Goal: Task Accomplishment & Management: Use online tool/utility

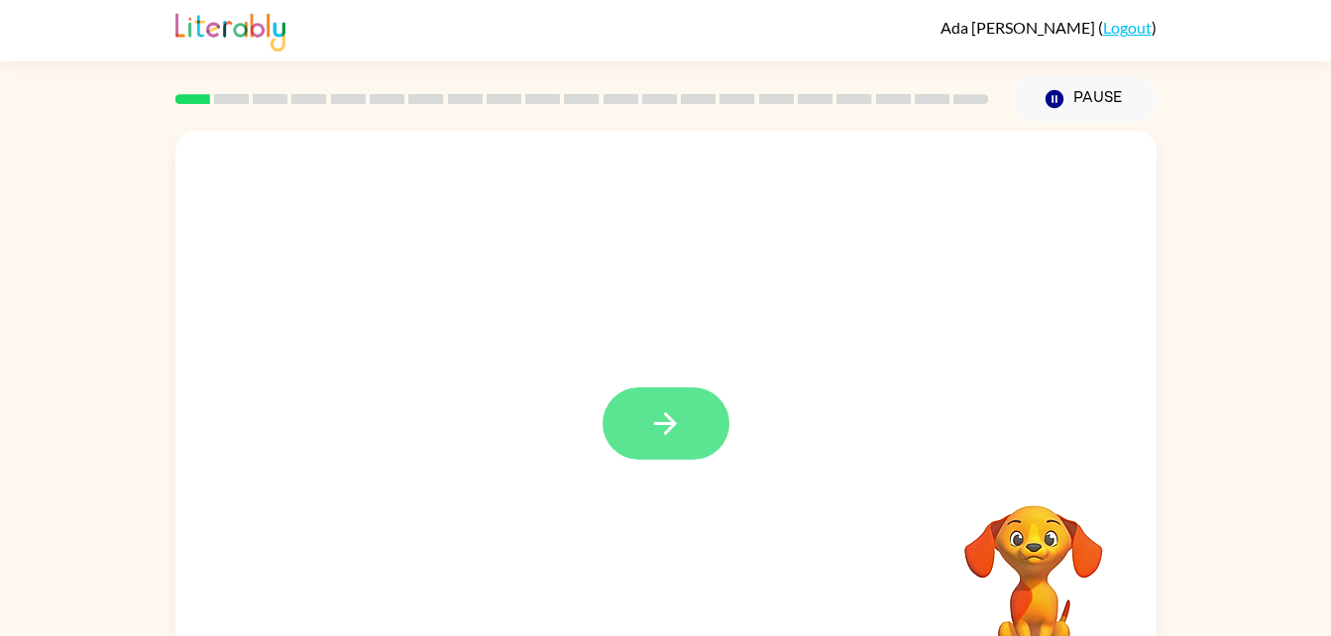
click at [668, 413] on icon "button" at bounding box center [665, 423] width 35 height 35
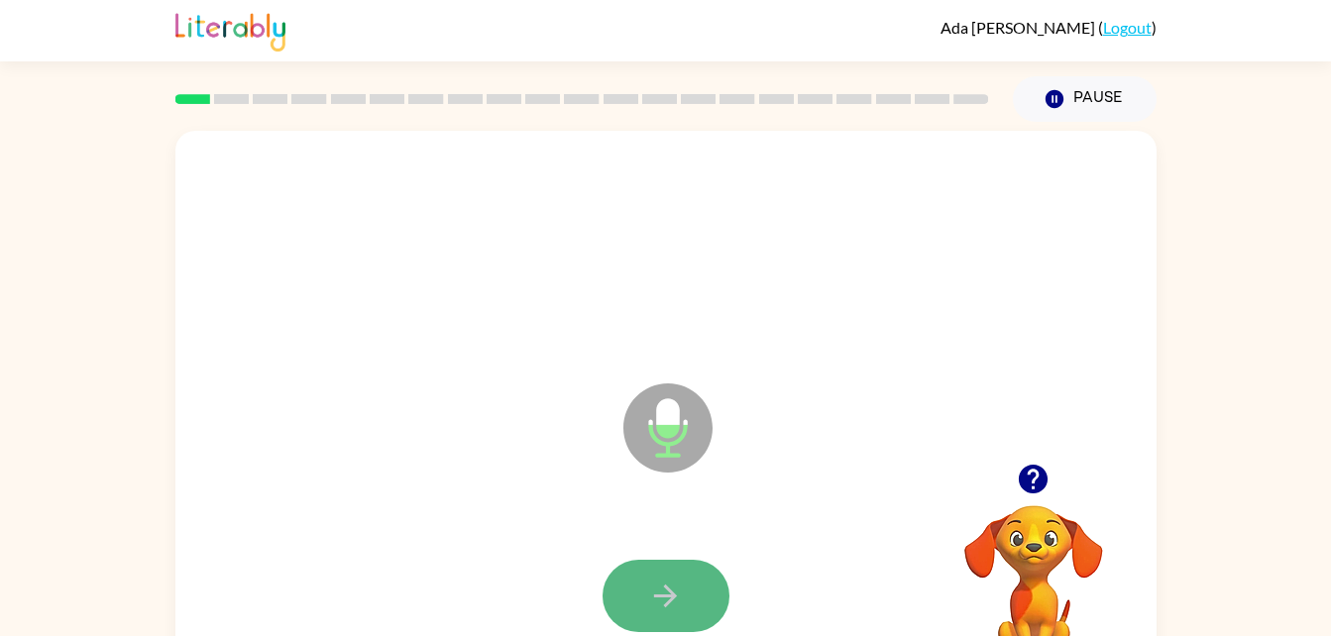
click at [656, 606] on icon "button" at bounding box center [665, 596] width 35 height 35
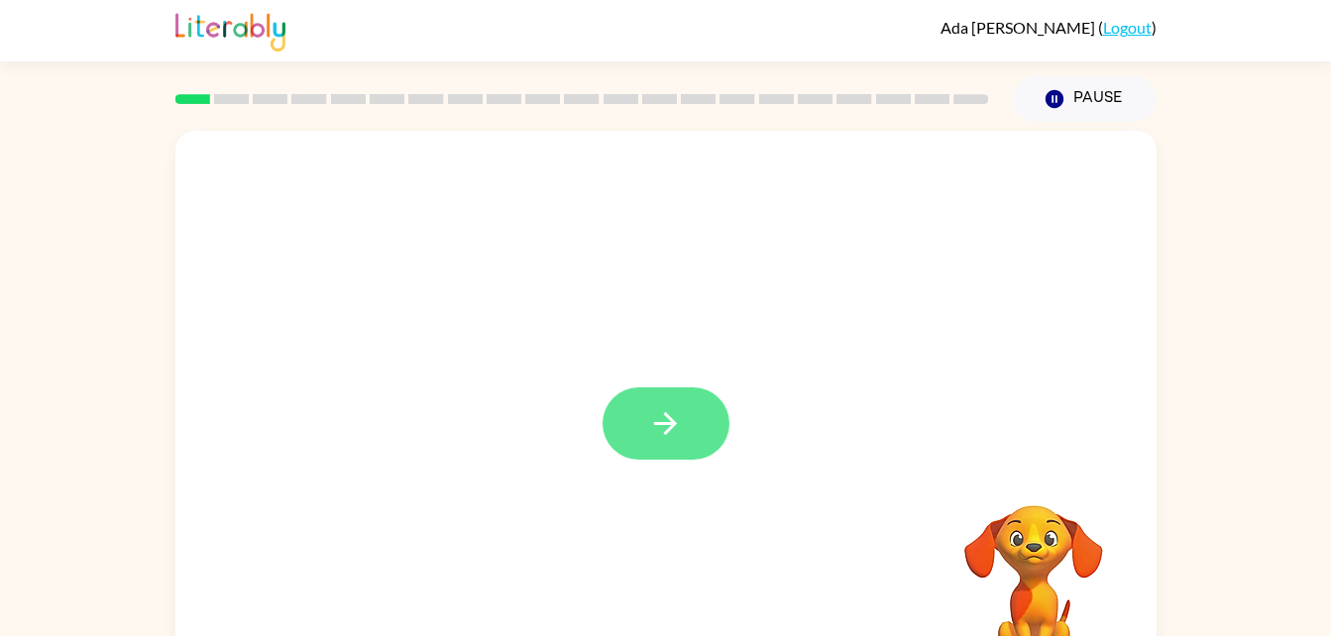
click at [687, 442] on button "button" at bounding box center [666, 424] width 127 height 72
click at [687, 442] on div at bounding box center [665, 414] width 981 height 566
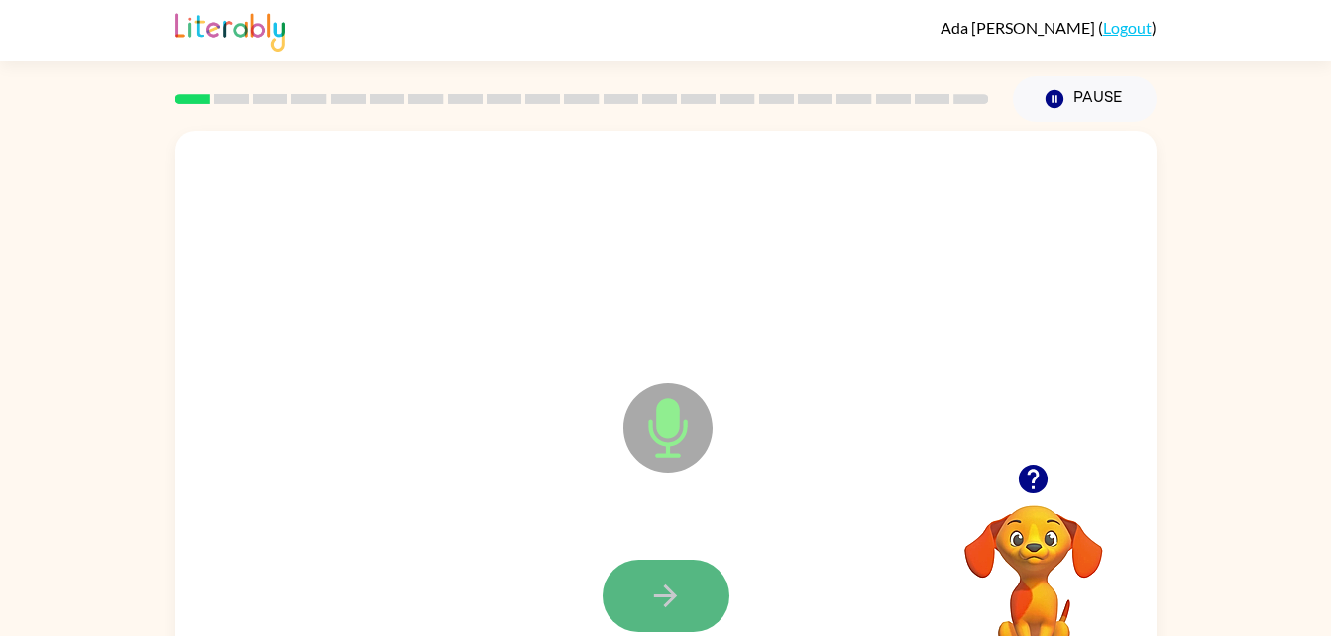
click at [684, 611] on button "button" at bounding box center [666, 596] width 127 height 72
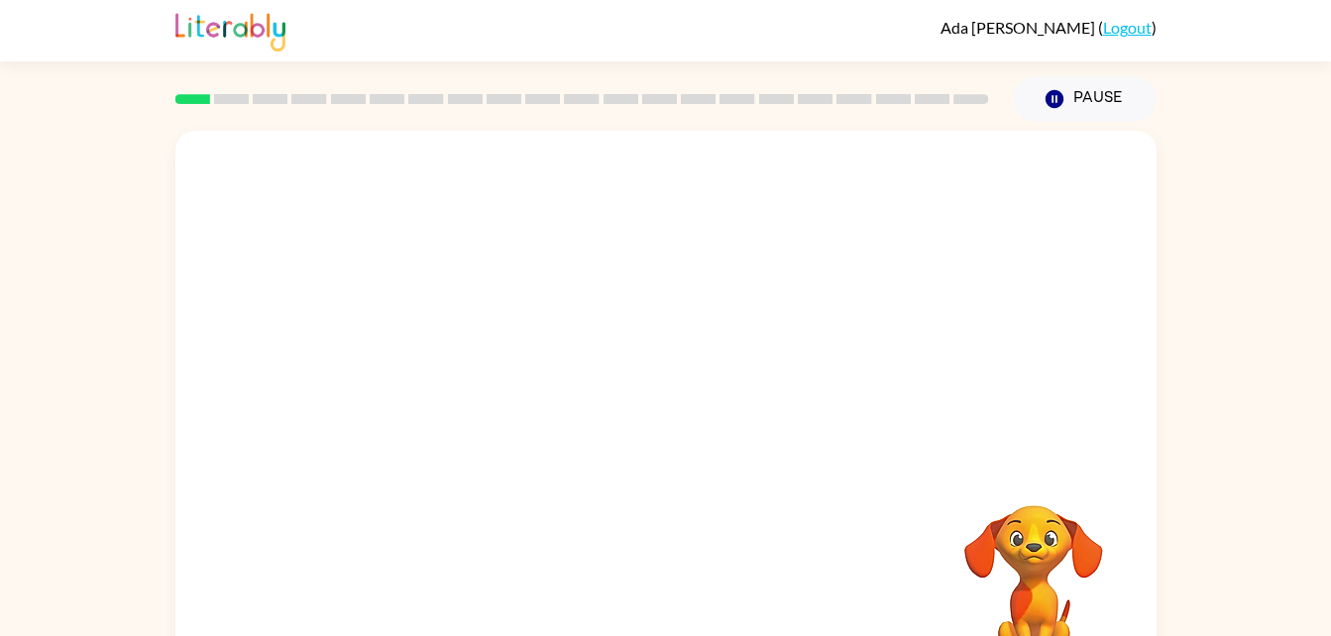
scroll to position [60, 0]
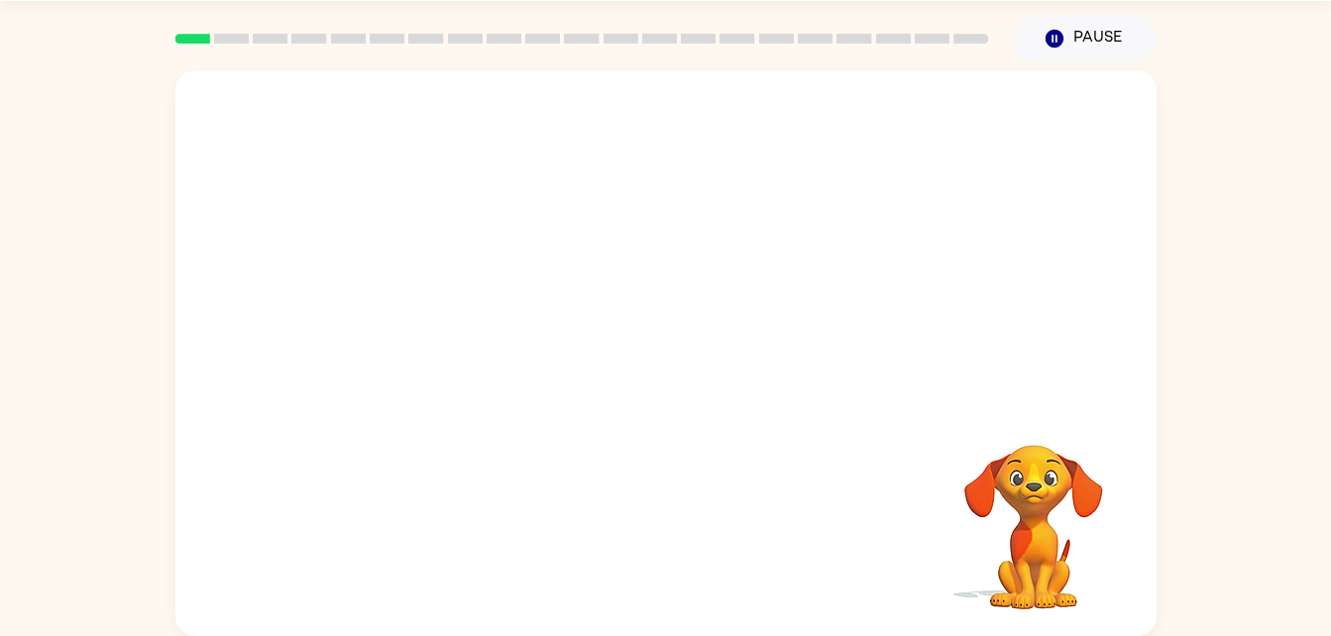
drag, startPoint x: 684, startPoint y: 611, endPoint x: 838, endPoint y: 419, distance: 246.0
click at [878, 549] on div at bounding box center [666, 536] width 942 height 163
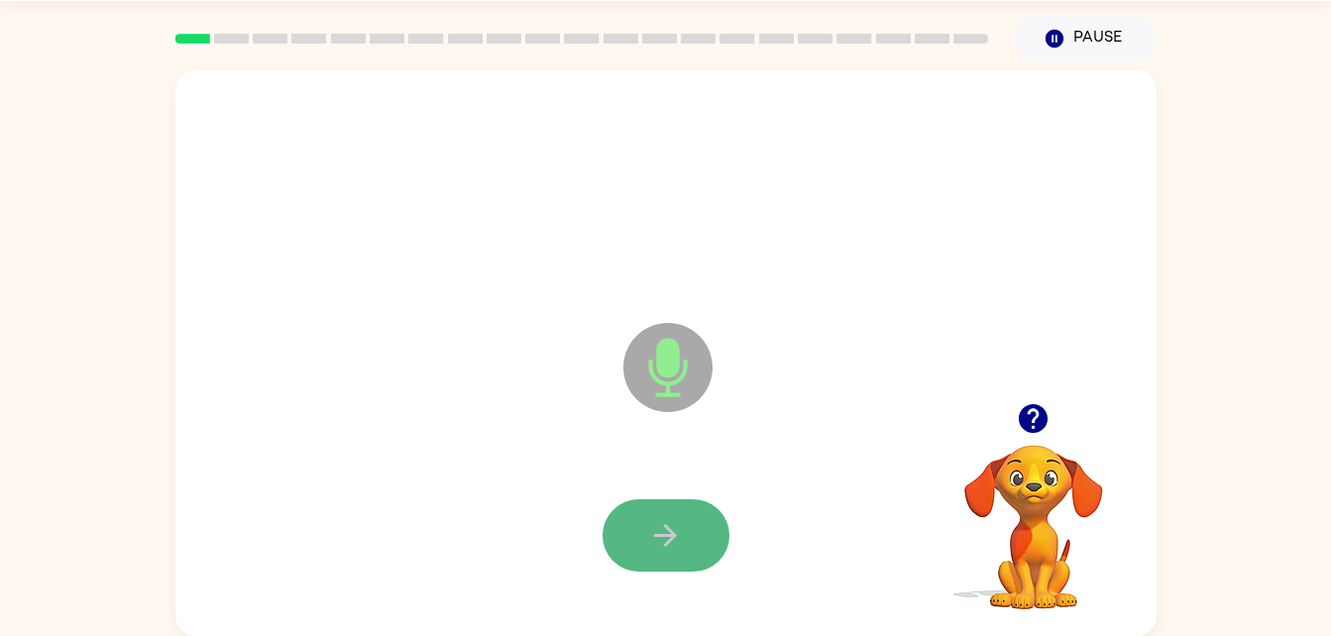
click at [692, 546] on button "button" at bounding box center [666, 536] width 127 height 72
click at [652, 529] on icon "button" at bounding box center [665, 535] width 35 height 35
click at [666, 530] on icon "button" at bounding box center [665, 535] width 35 height 35
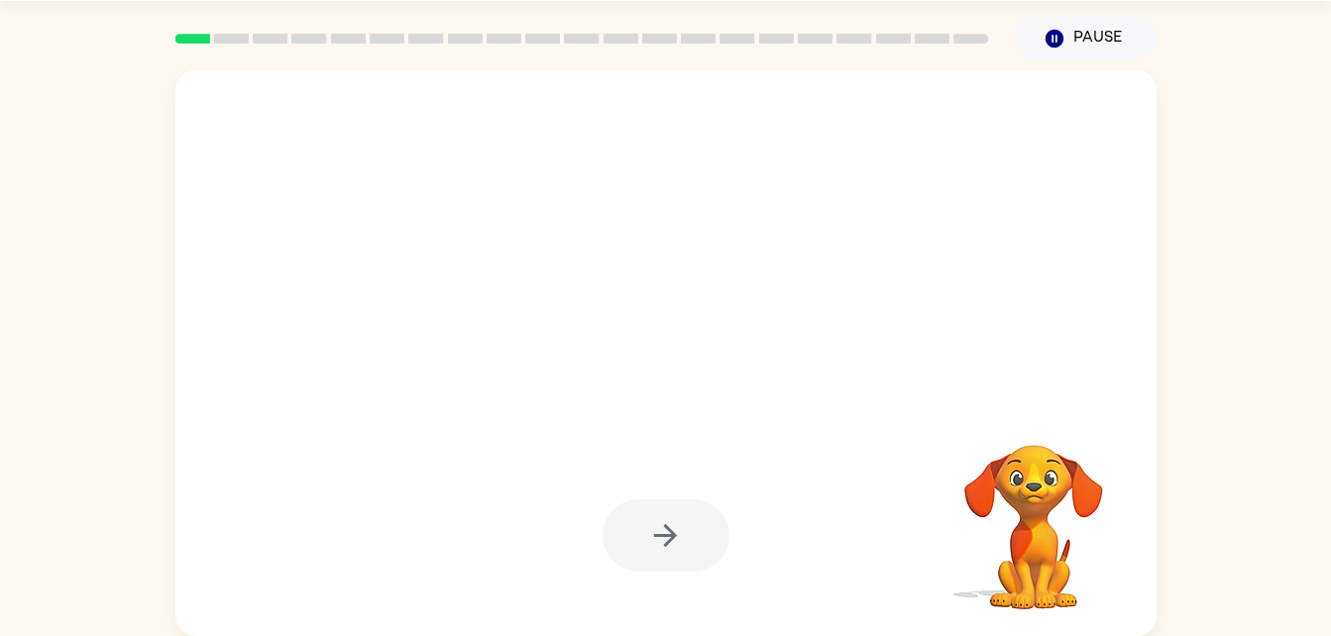
click at [923, 308] on div at bounding box center [618, 317] width 846 height 71
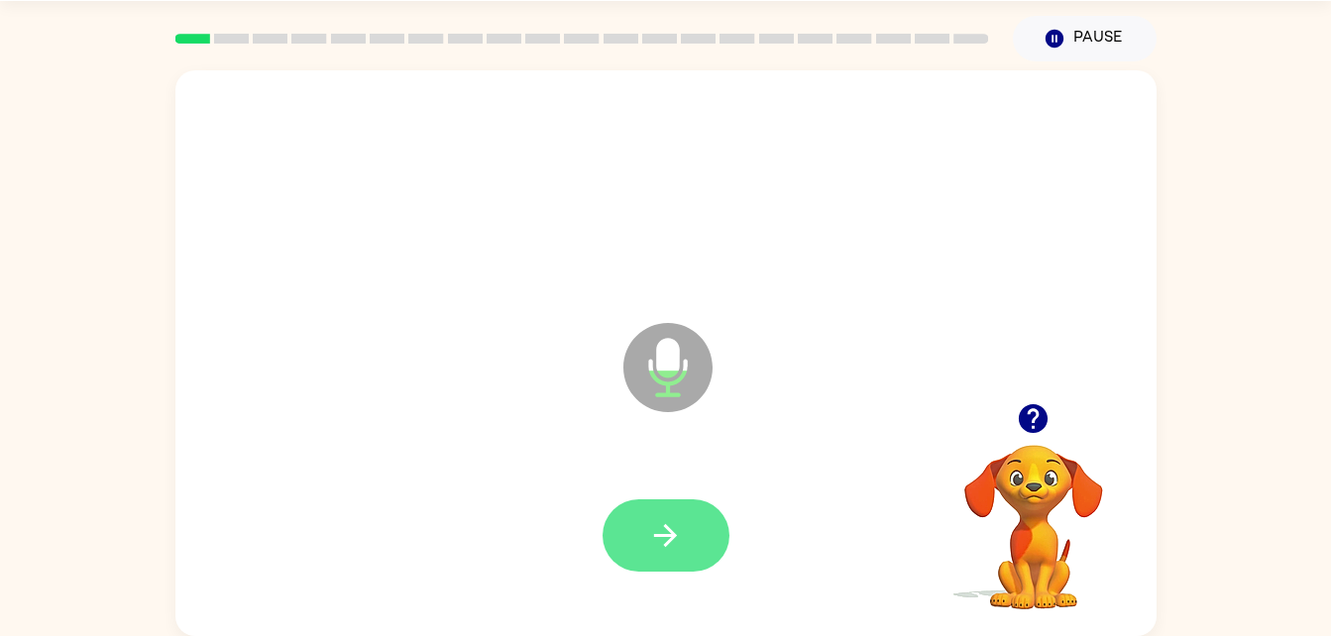
click at [706, 511] on button "button" at bounding box center [666, 536] width 127 height 72
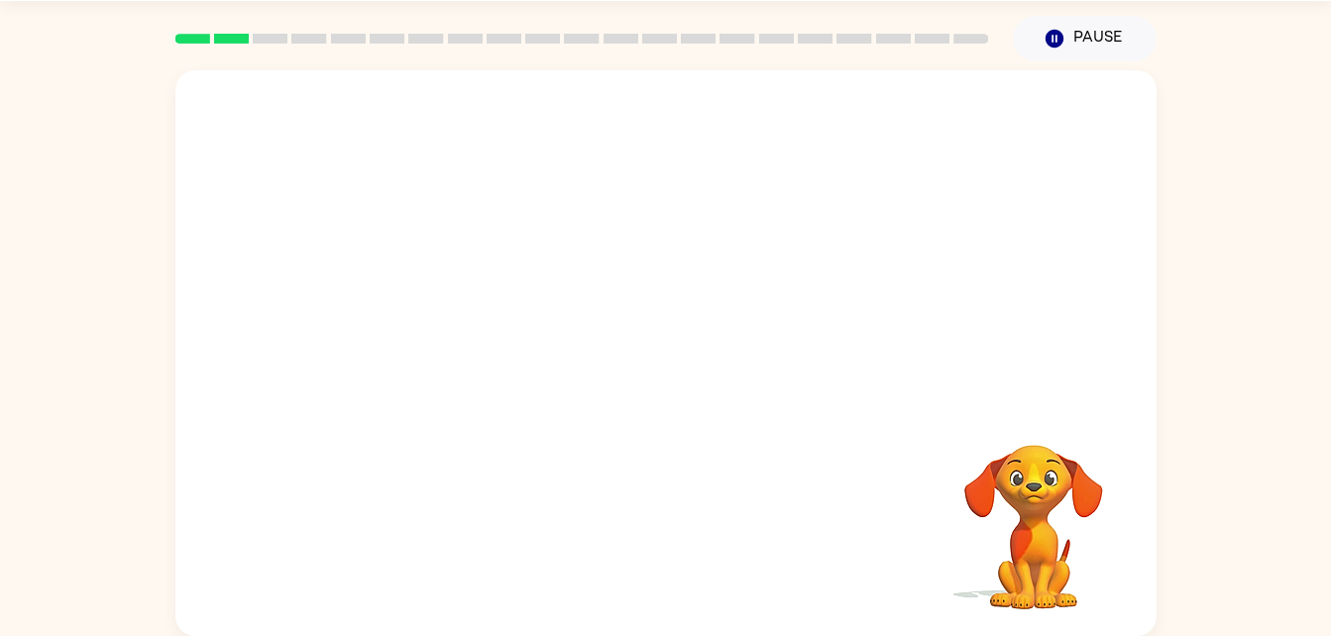
click at [729, 482] on div at bounding box center [666, 536] width 942 height 163
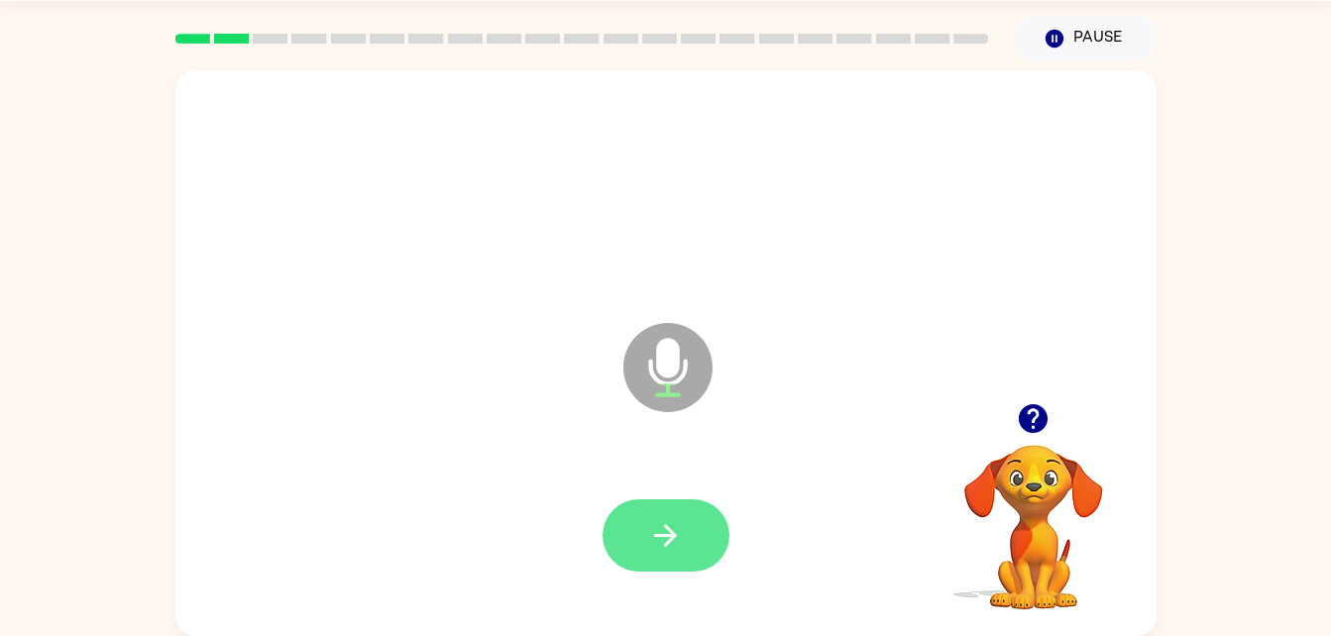
click at [691, 513] on button "button" at bounding box center [666, 536] width 127 height 72
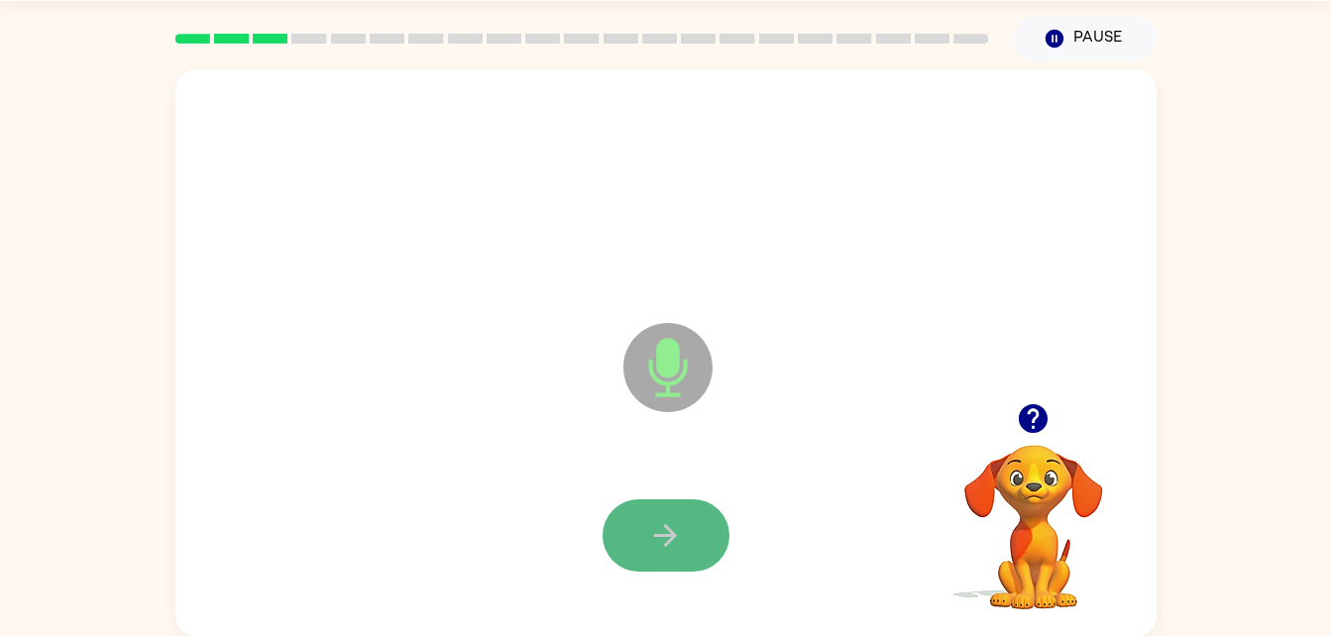
click at [689, 524] on button "button" at bounding box center [666, 536] width 127 height 72
click at [684, 524] on button "button" at bounding box center [666, 536] width 127 height 72
click at [689, 524] on button "button" at bounding box center [666, 536] width 127 height 72
click at [692, 524] on button "button" at bounding box center [666, 536] width 127 height 72
click at [682, 542] on icon "button" at bounding box center [665, 535] width 35 height 35
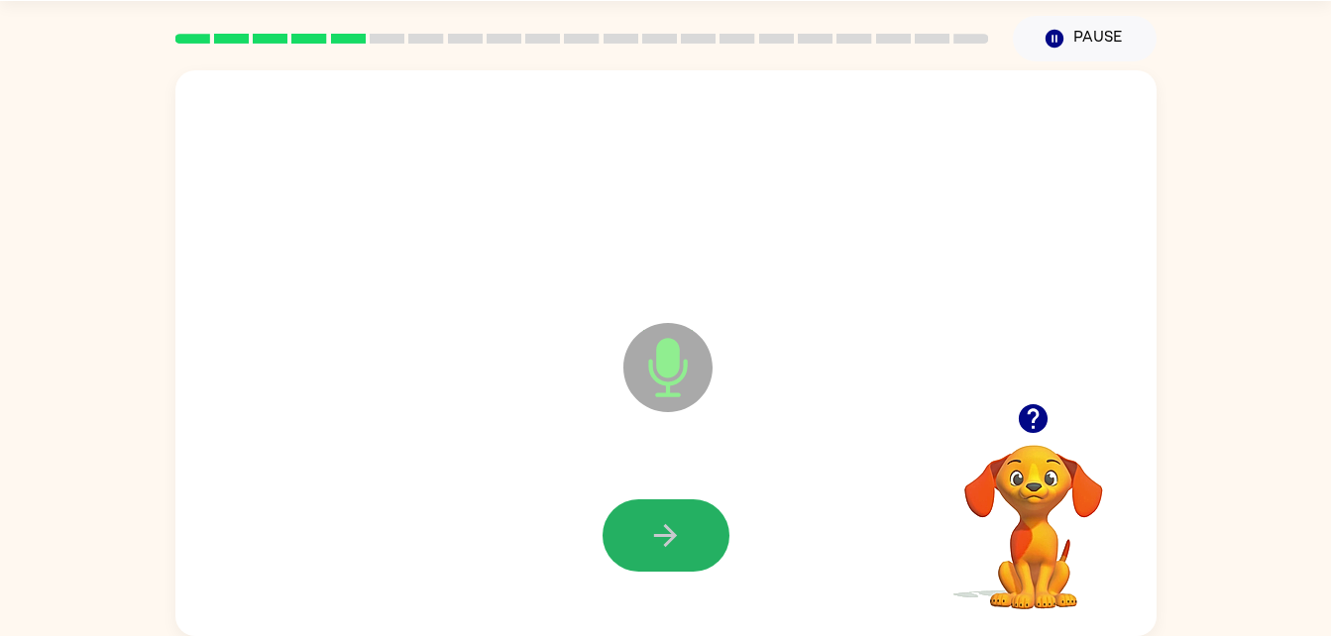
click at [709, 534] on button "button" at bounding box center [666, 536] width 127 height 72
click at [670, 525] on icon "button" at bounding box center [665, 535] width 35 height 35
click at [680, 537] on icon "button" at bounding box center [665, 535] width 35 height 35
click at [685, 535] on button "button" at bounding box center [666, 536] width 127 height 72
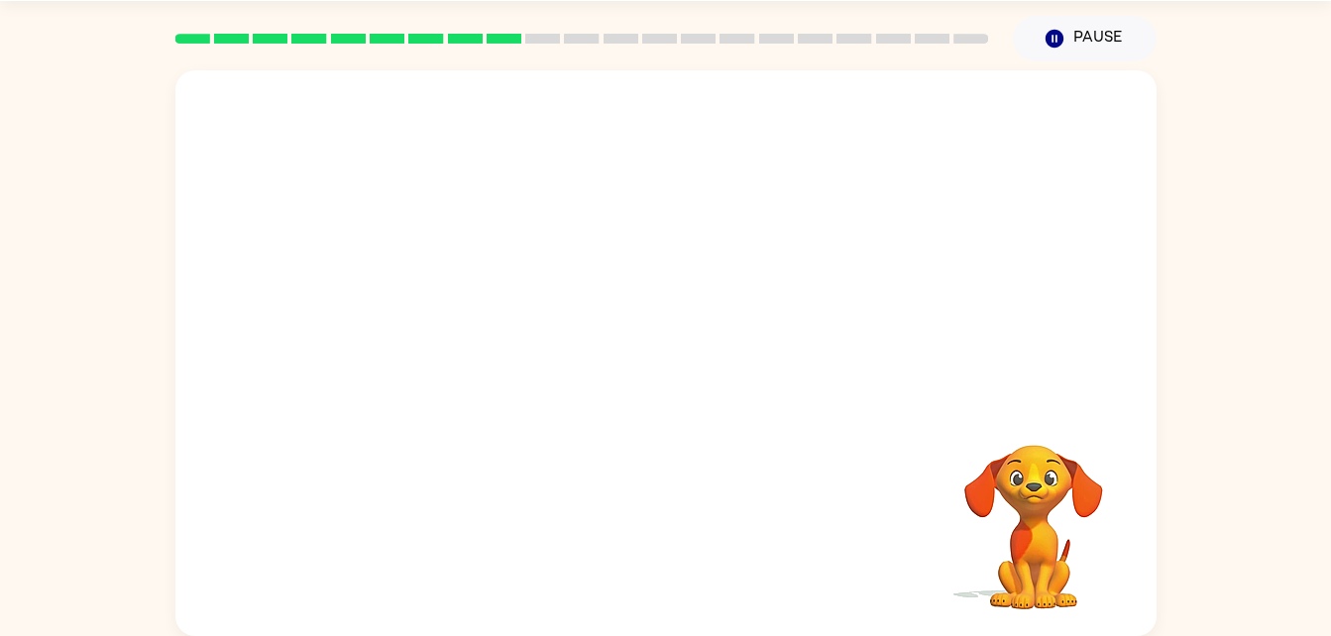
drag, startPoint x: 783, startPoint y: 612, endPoint x: 905, endPoint y: 332, distance: 305.8
click at [905, 332] on div "Your browser must support playing .mp4 files to use Literably. Please try using…" at bounding box center [665, 353] width 981 height 566
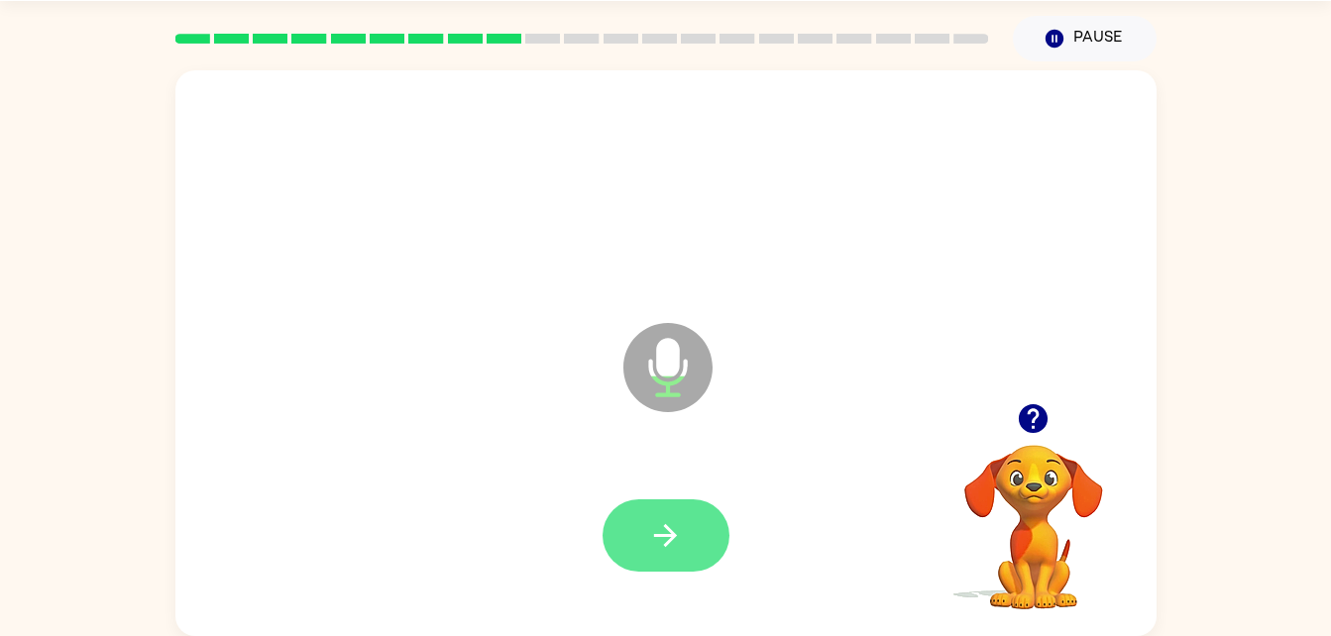
click at [662, 539] on icon "button" at bounding box center [665, 535] width 35 height 35
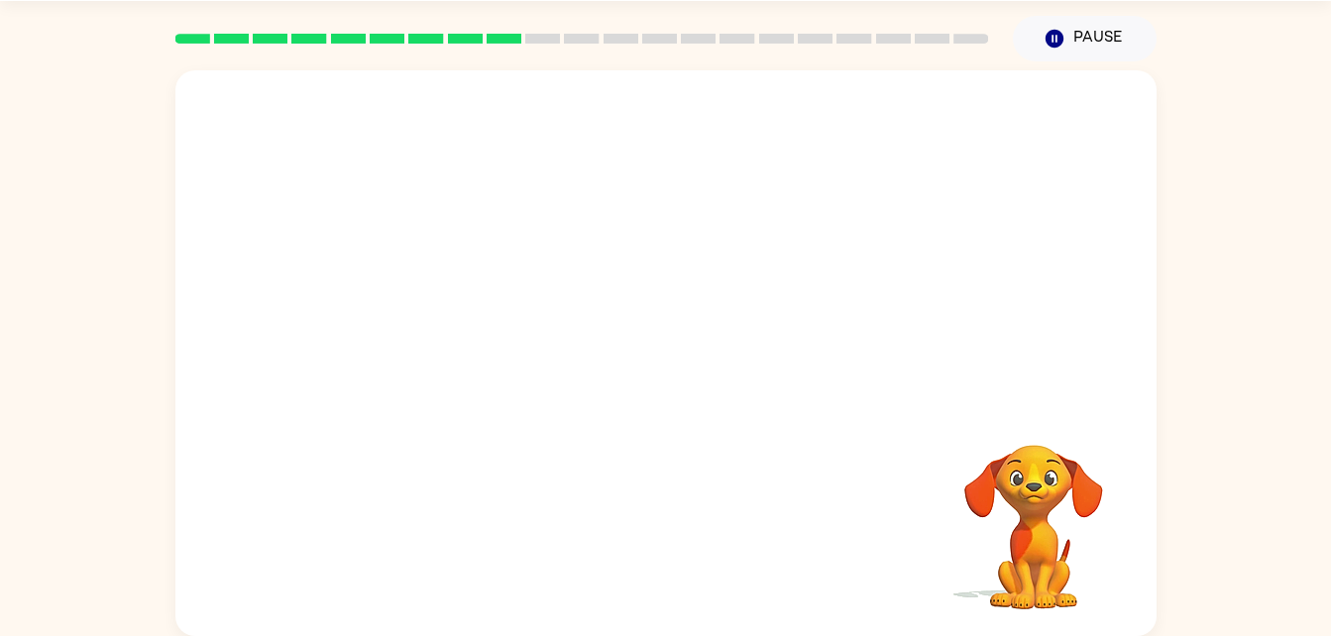
click at [697, 521] on div "Your browser must support playing .mp4 files to use Literably. Please try using…" at bounding box center [665, 353] width 981 height 566
click at [704, 529] on div "Your browser must support playing .mp4 files to use Literably. Please try using…" at bounding box center [665, 353] width 981 height 566
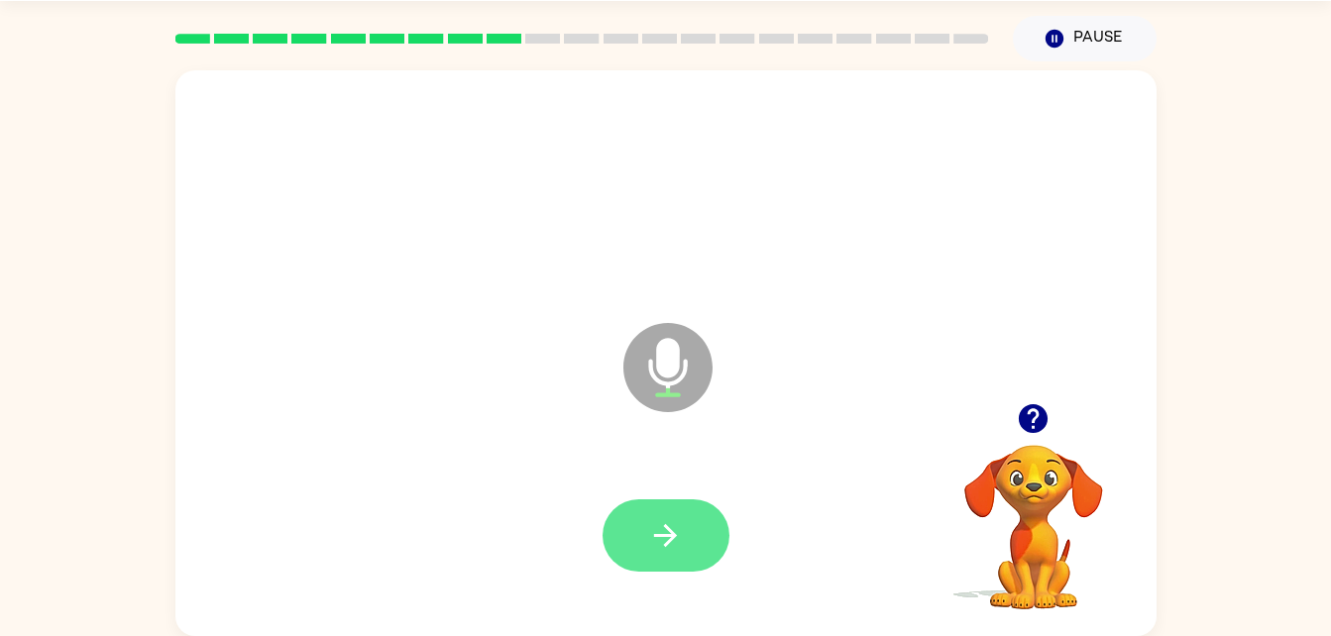
drag, startPoint x: 704, startPoint y: 529, endPoint x: 680, endPoint y: 522, distance: 24.8
drag, startPoint x: 680, startPoint y: 522, endPoint x: 645, endPoint y: 545, distance: 41.5
click at [645, 545] on button "button" at bounding box center [666, 536] width 127 height 72
click at [647, 541] on button "button" at bounding box center [666, 536] width 127 height 72
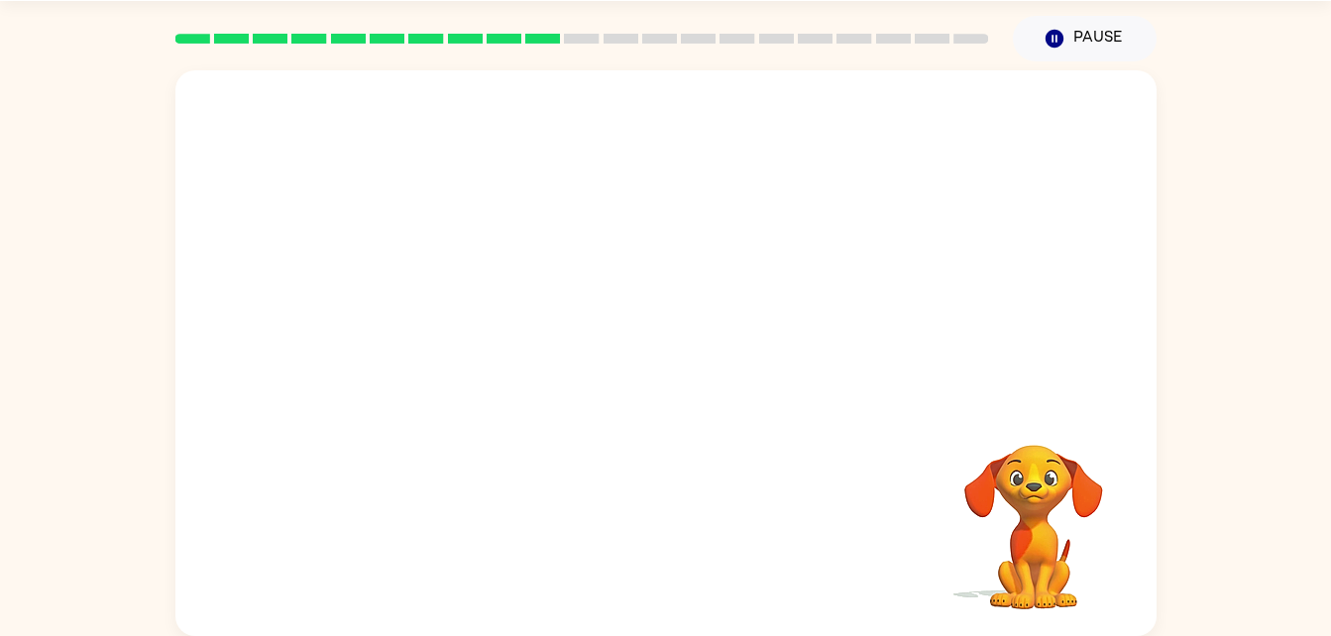
click at [674, 564] on div at bounding box center [666, 536] width 942 height 163
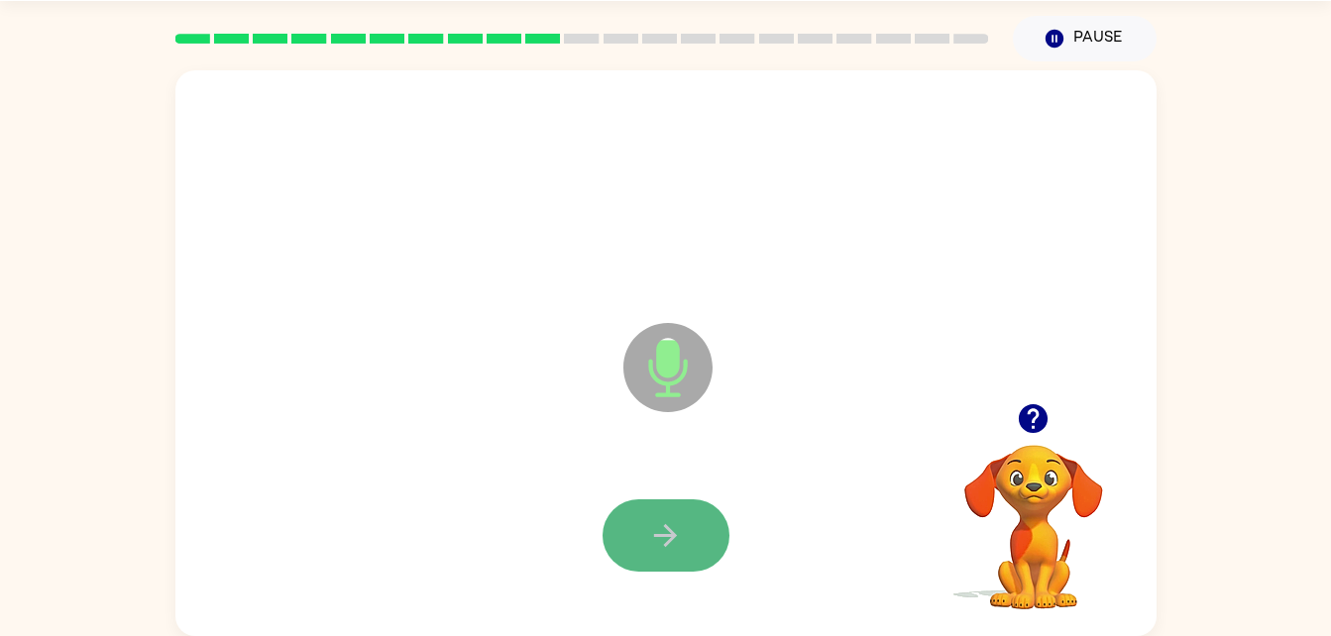
click at [671, 513] on button "button" at bounding box center [666, 536] width 127 height 72
click at [677, 531] on icon "button" at bounding box center [665, 535] width 35 height 35
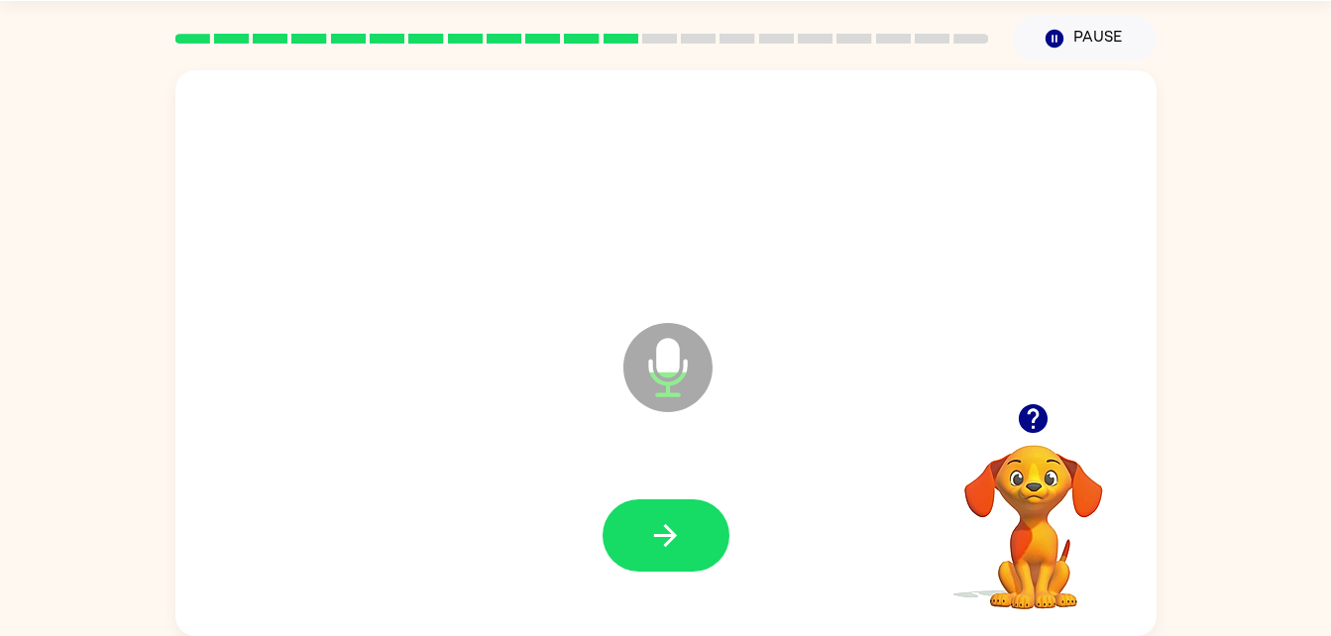
click at [677, 531] on icon "button" at bounding box center [665, 535] width 35 height 35
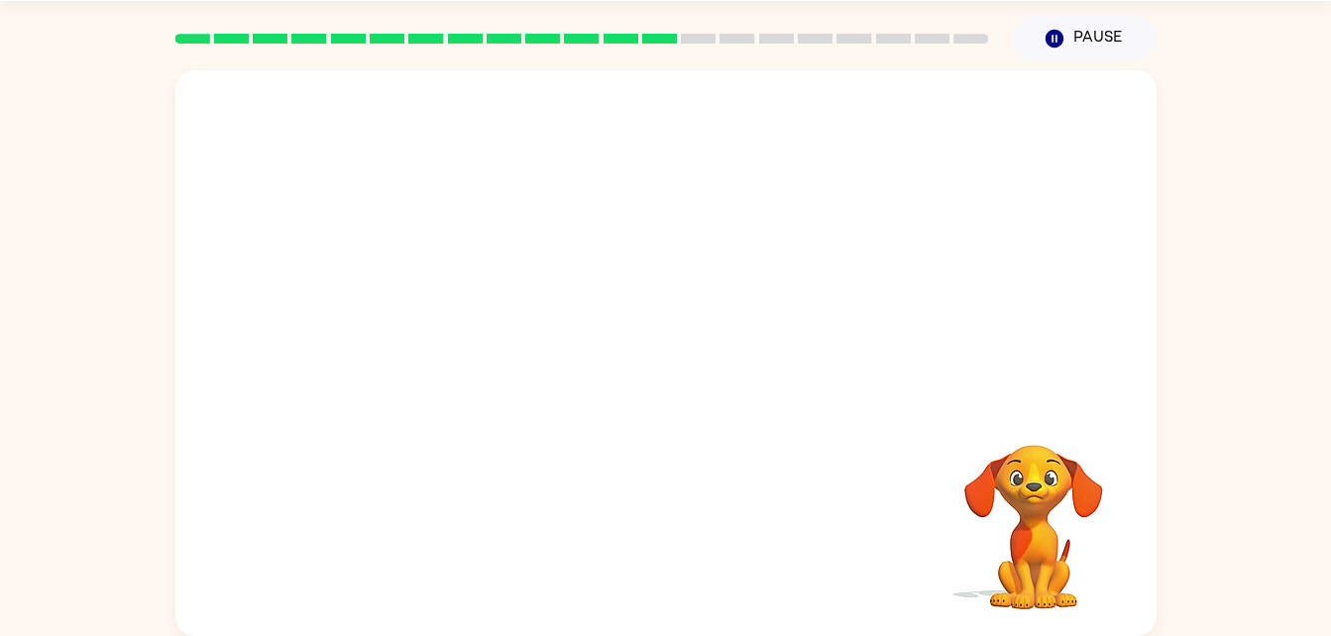
click at [677, 531] on div "Your browser must support playing .mp4 files to use Literably. Please try using…" at bounding box center [665, 353] width 981 height 566
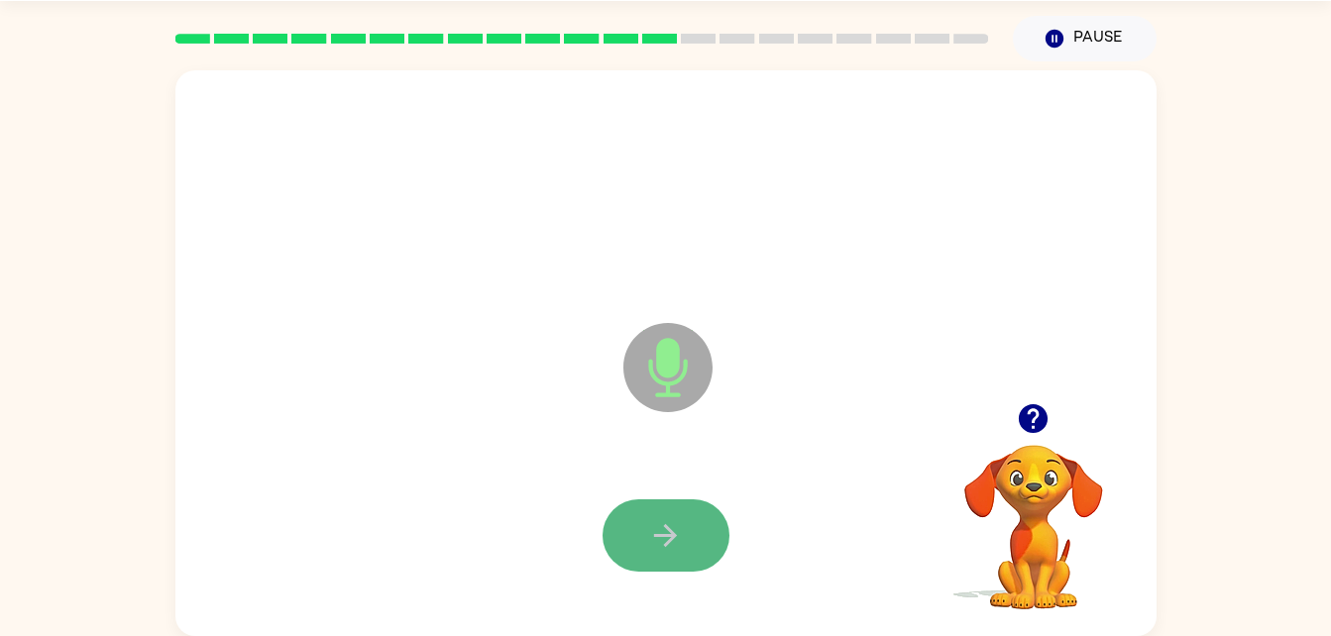
click at [677, 546] on icon "button" at bounding box center [665, 535] width 35 height 35
click at [680, 522] on icon "button" at bounding box center [665, 535] width 35 height 35
click at [661, 535] on icon "button" at bounding box center [665, 535] width 23 height 23
click at [670, 538] on icon "button" at bounding box center [665, 535] width 35 height 35
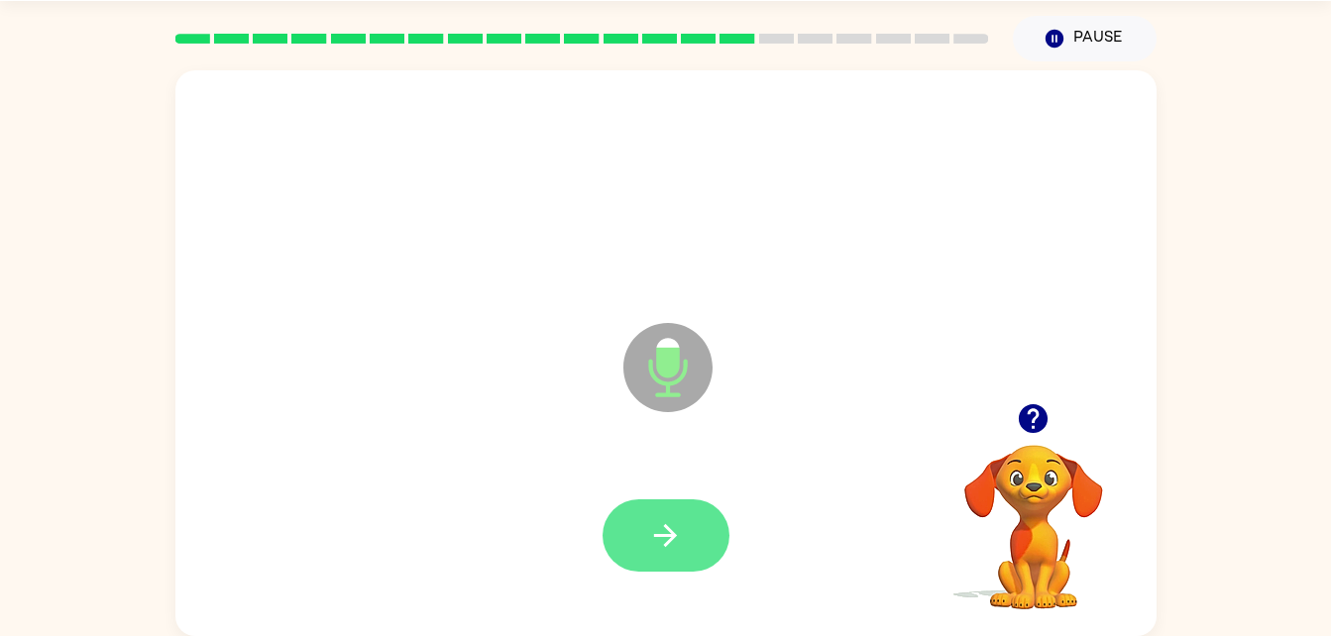
click at [665, 543] on icon "button" at bounding box center [665, 535] width 35 height 35
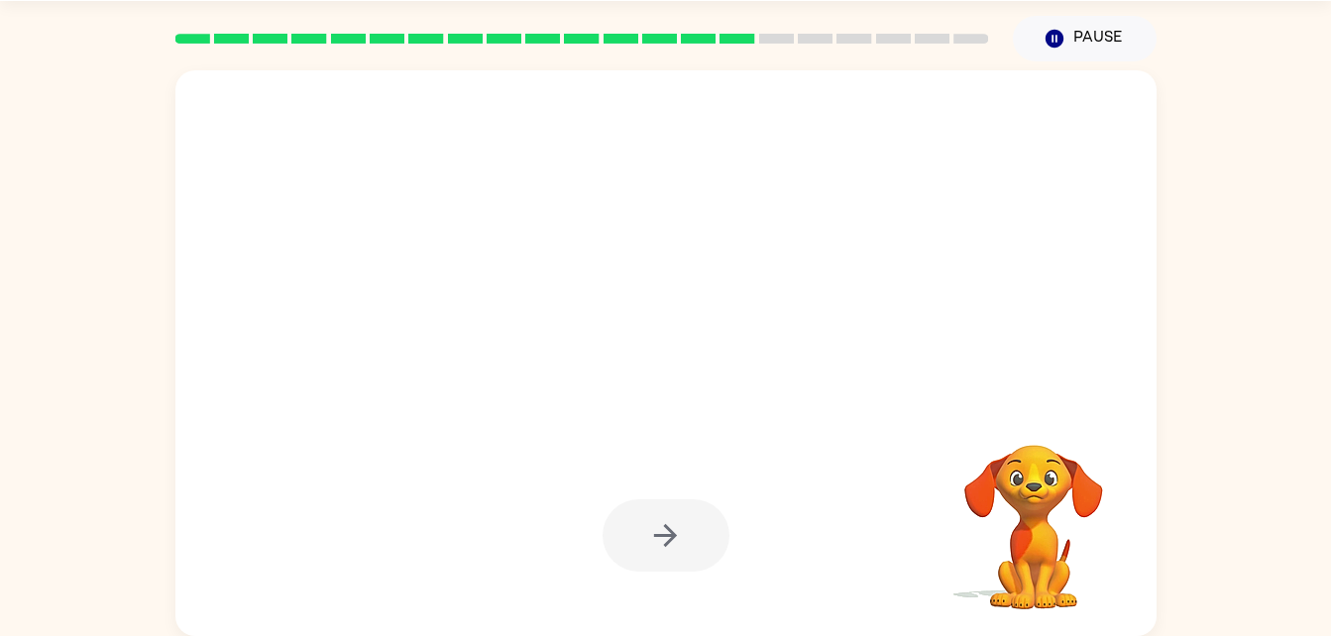
click at [745, 503] on div at bounding box center [666, 536] width 942 height 163
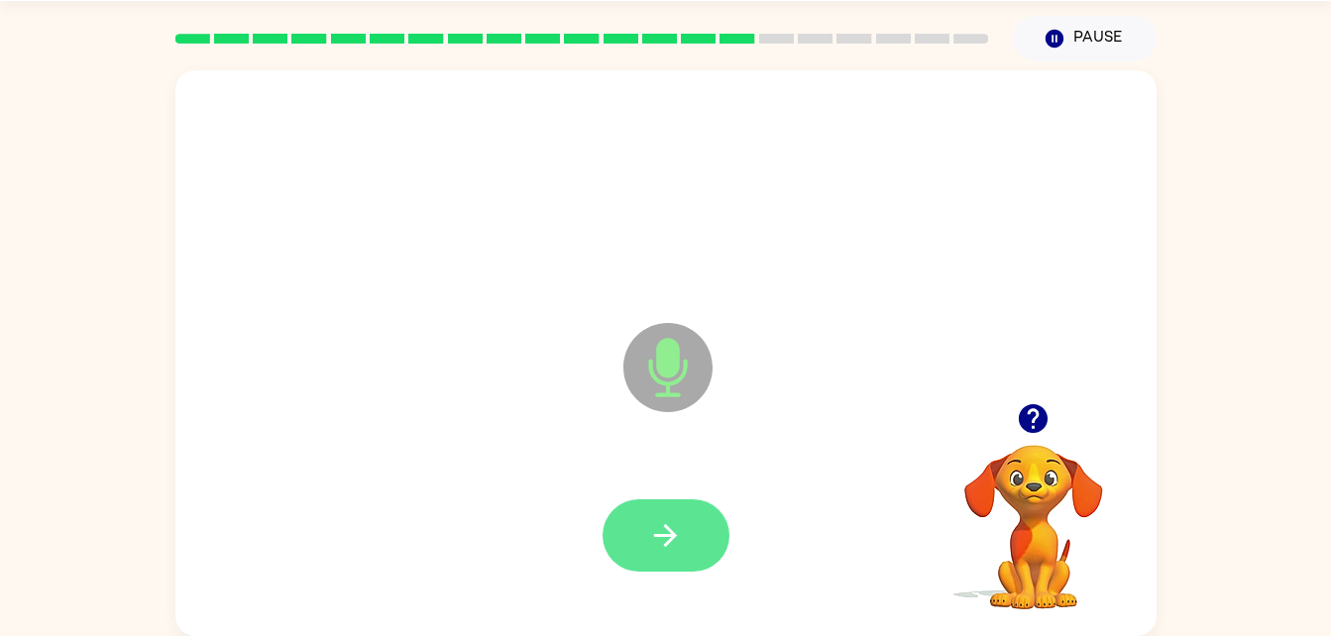
click at [655, 524] on icon "button" at bounding box center [665, 535] width 35 height 35
click at [677, 534] on icon "button" at bounding box center [665, 535] width 35 height 35
click at [678, 535] on icon "button" at bounding box center [665, 535] width 35 height 35
click at [687, 537] on button "button" at bounding box center [666, 536] width 127 height 72
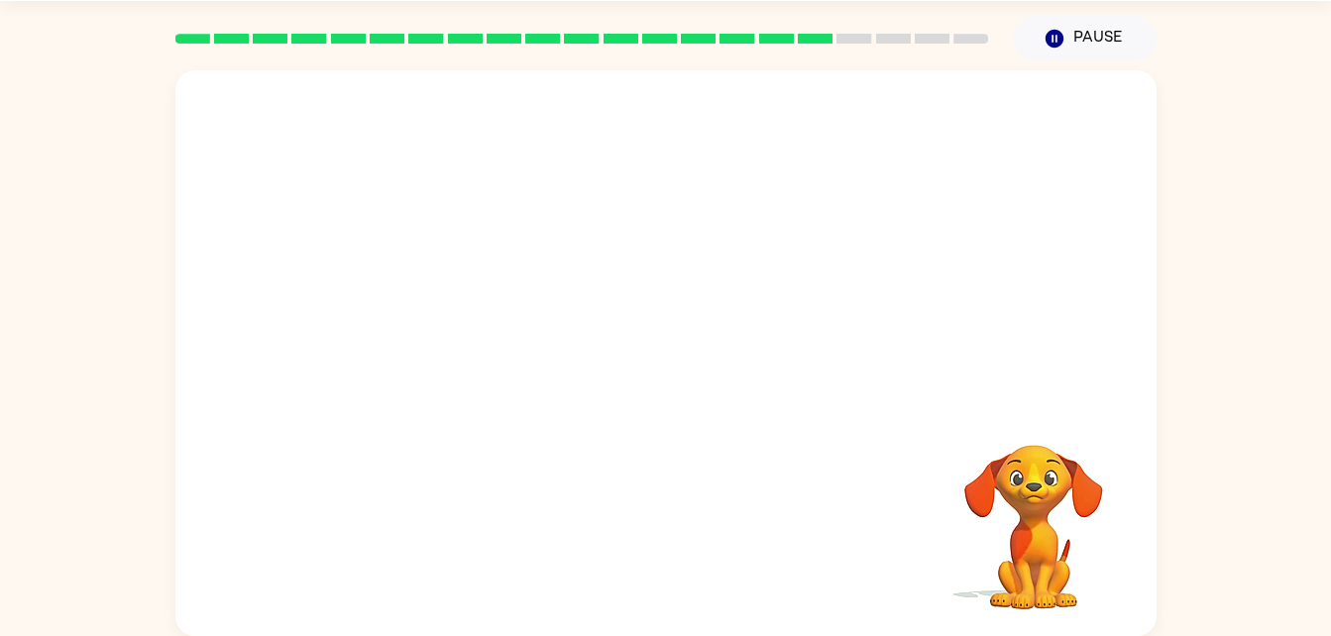
click at [733, 515] on div "Your browser must support playing .mp4 files to use Literably. Please try using…" at bounding box center [665, 353] width 981 height 566
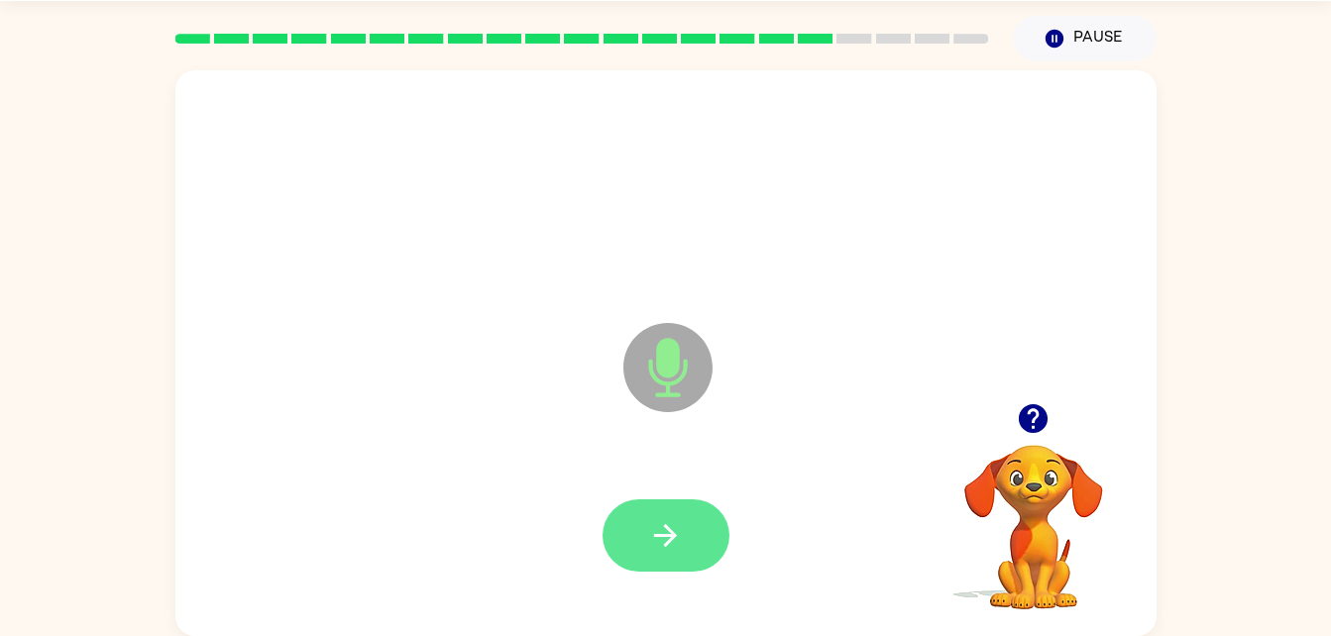
click at [699, 533] on button "button" at bounding box center [666, 536] width 127 height 72
click at [678, 508] on button "button" at bounding box center [666, 536] width 127 height 72
click at [683, 545] on button "button" at bounding box center [666, 536] width 127 height 72
click at [688, 548] on button "button" at bounding box center [666, 536] width 127 height 72
drag, startPoint x: 688, startPoint y: 548, endPoint x: 671, endPoint y: 536, distance: 20.6
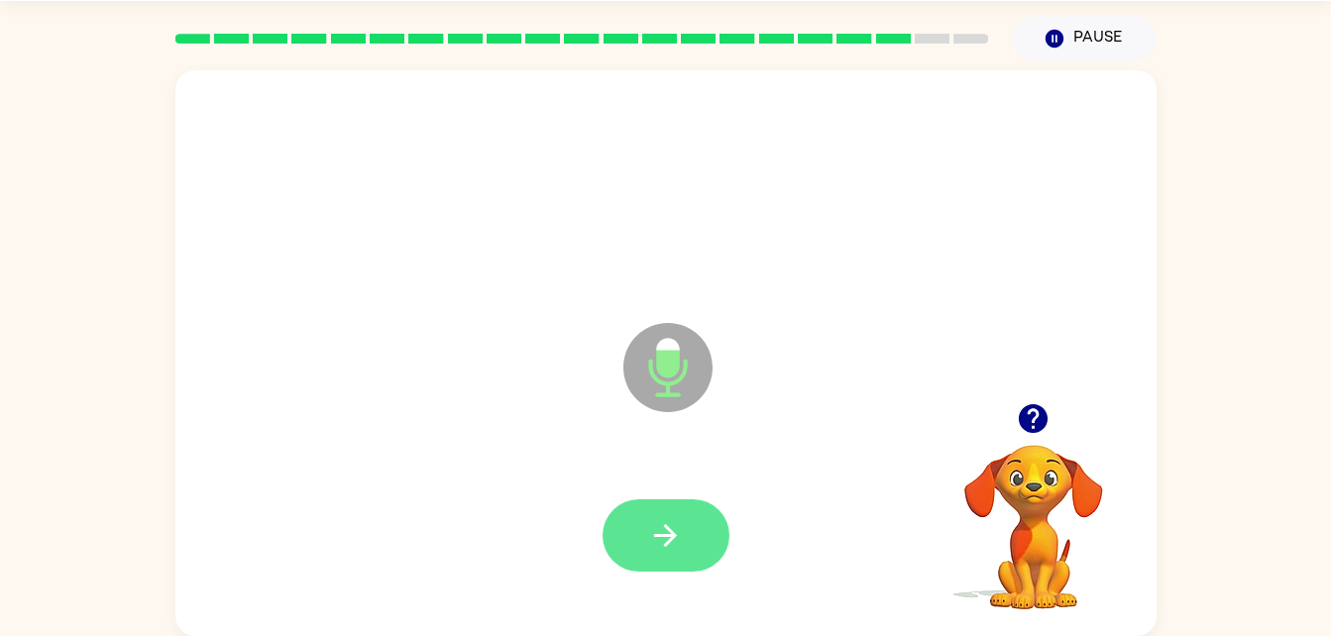
click at [690, 543] on button "button" at bounding box center [666, 536] width 127 height 72
click at [659, 544] on icon "button" at bounding box center [665, 535] width 35 height 35
click at [696, 607] on div at bounding box center [666, 536] width 942 height 163
click at [686, 520] on button "button" at bounding box center [666, 536] width 127 height 72
click at [674, 529] on icon "button" at bounding box center [665, 535] width 35 height 35
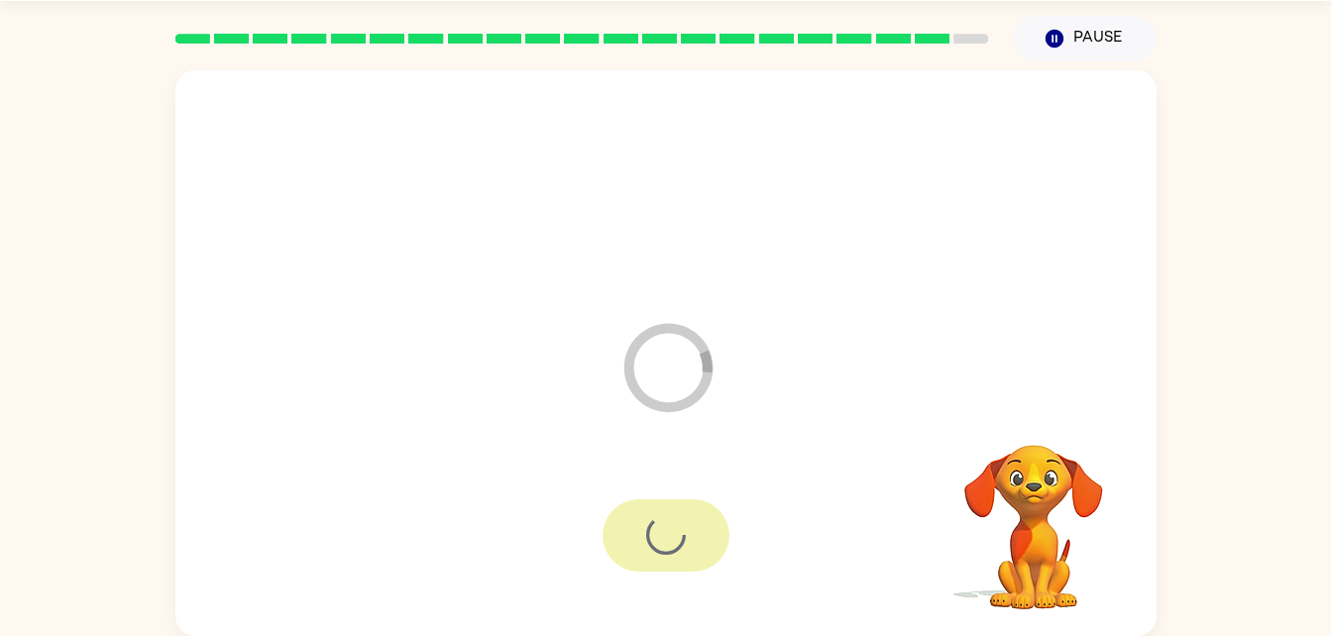
scroll to position [25, 0]
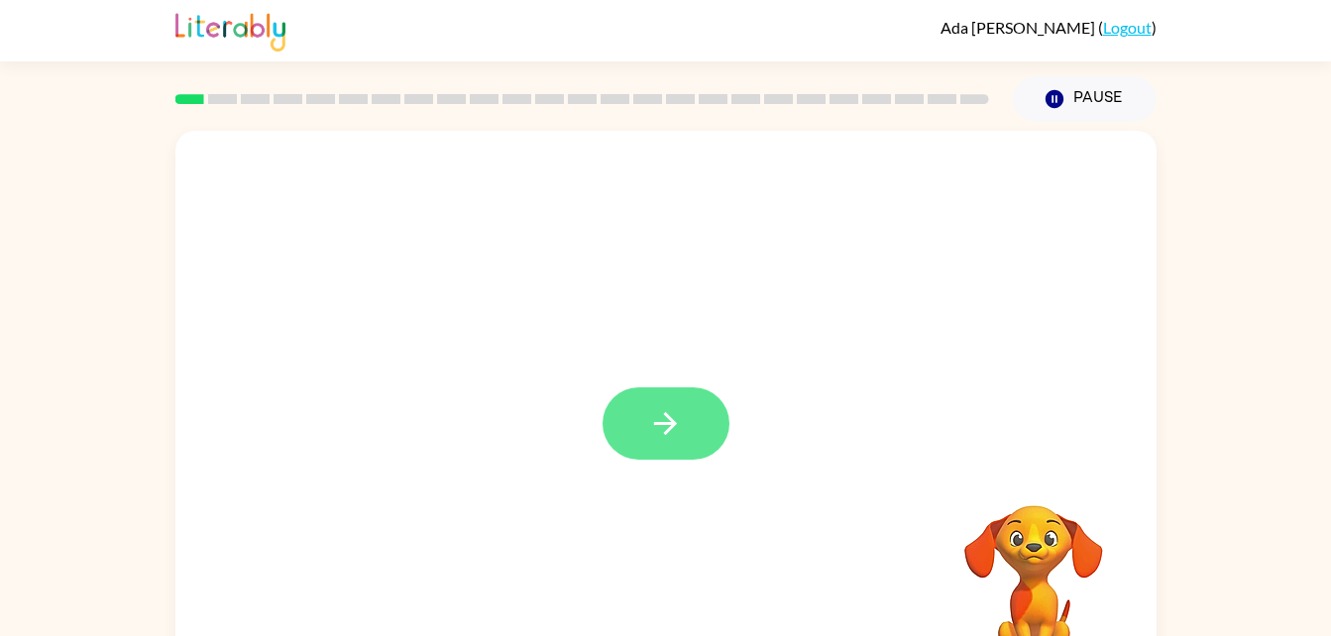
click at [709, 403] on button "button" at bounding box center [666, 424] width 127 height 72
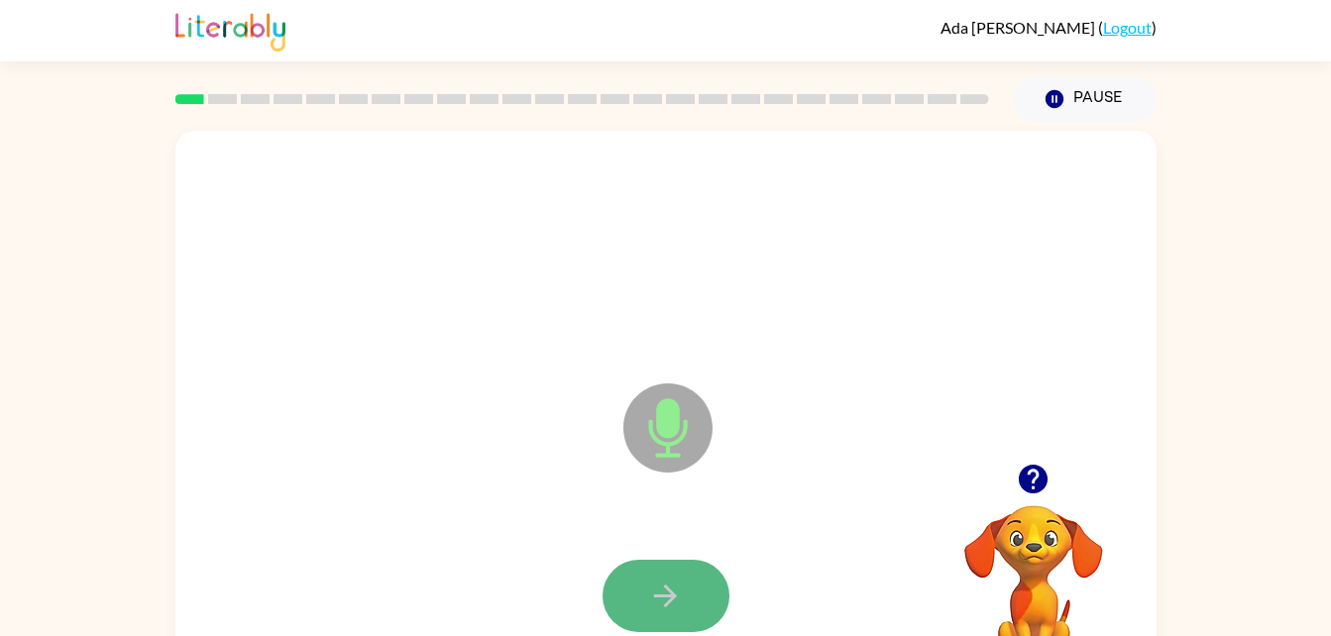
click at [663, 600] on icon "button" at bounding box center [665, 596] width 35 height 35
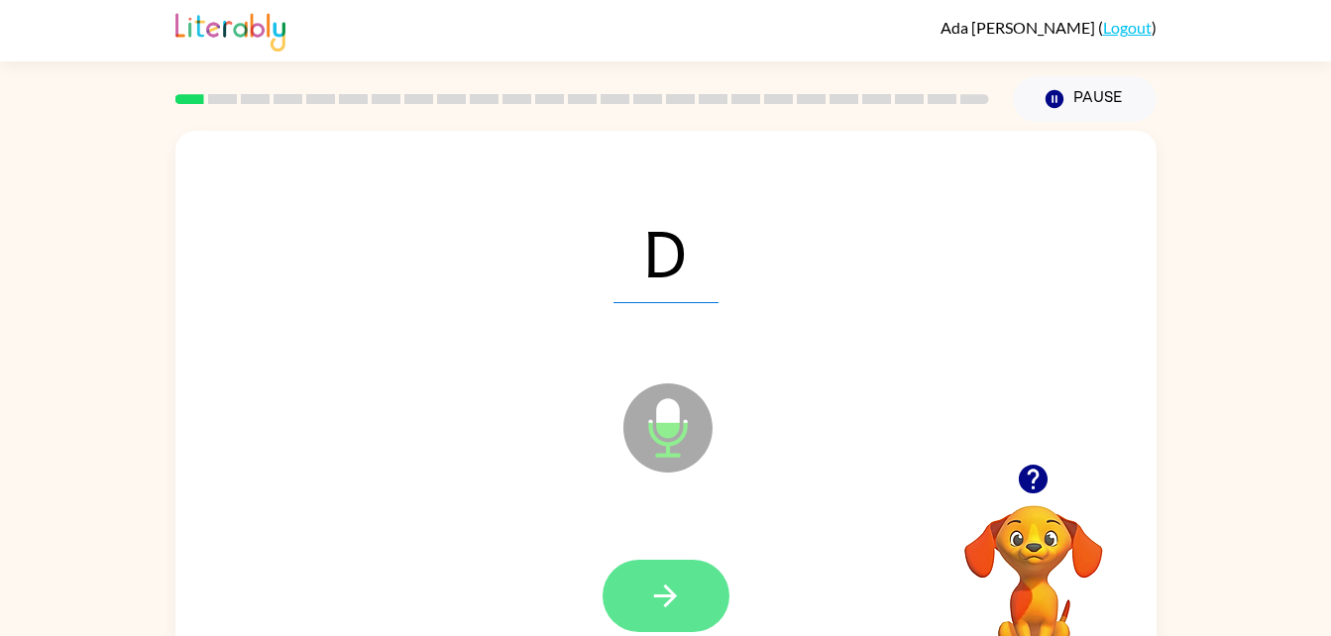
click at [633, 583] on button "button" at bounding box center [666, 596] width 127 height 72
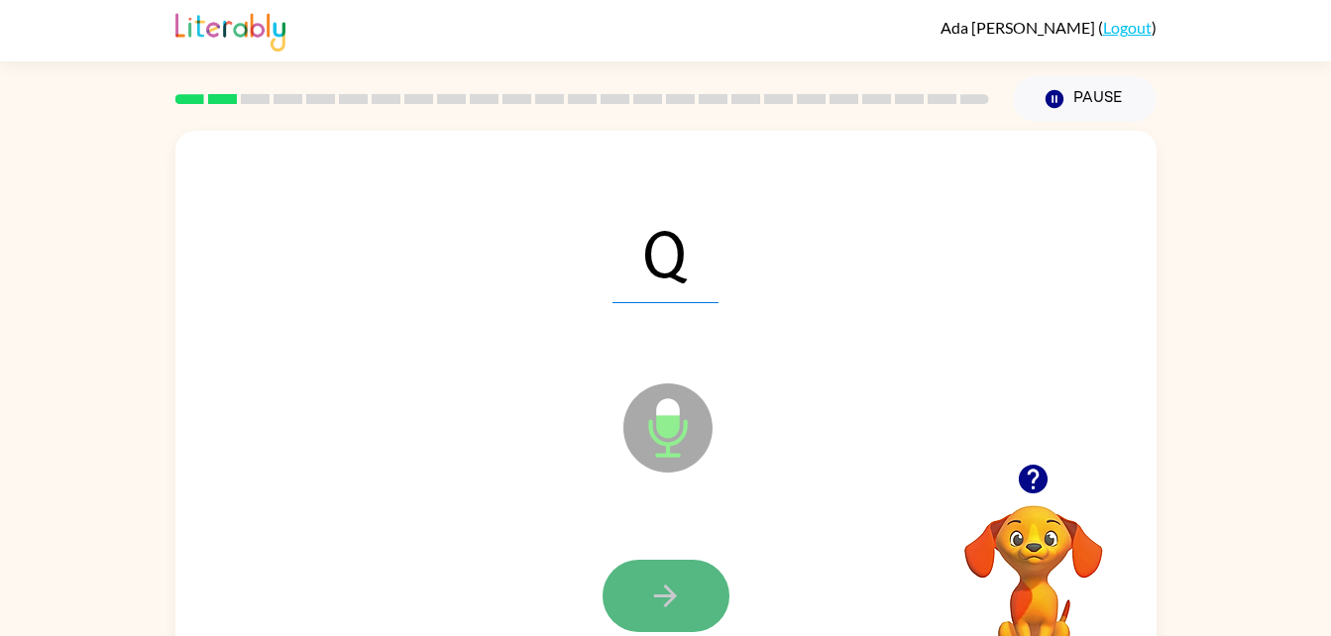
click at [669, 585] on icon "button" at bounding box center [665, 596] width 35 height 35
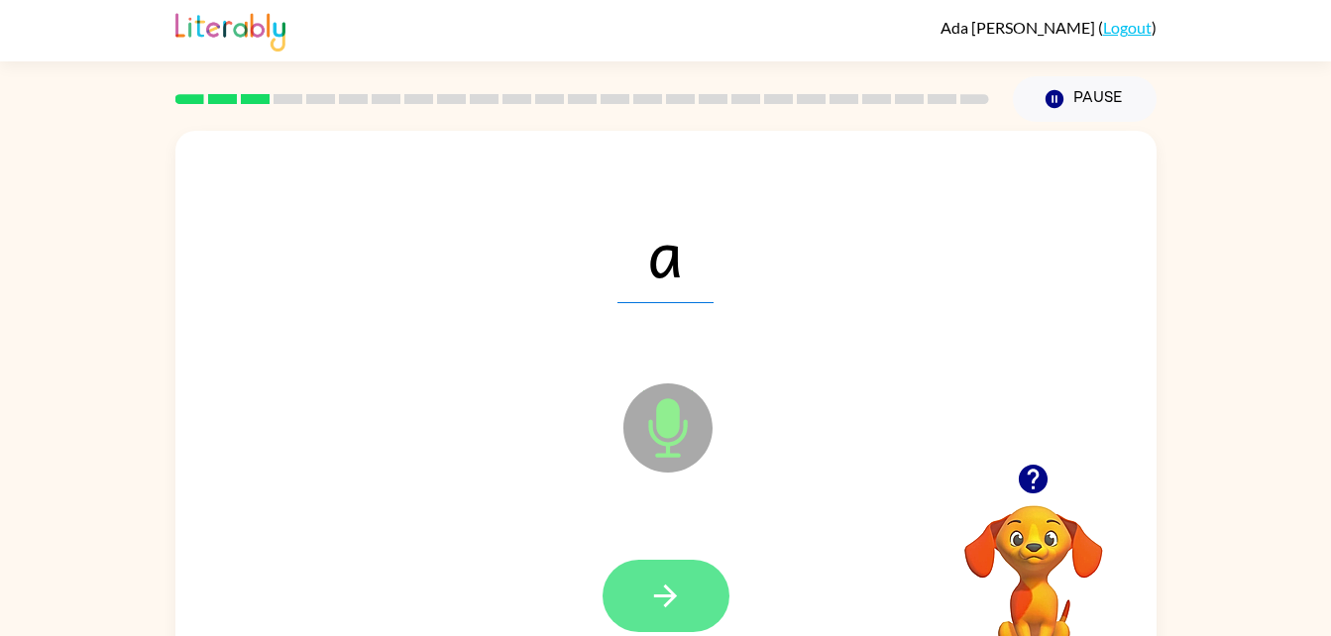
click at [636, 578] on button "button" at bounding box center [666, 596] width 127 height 72
click at [658, 575] on button "button" at bounding box center [666, 596] width 127 height 72
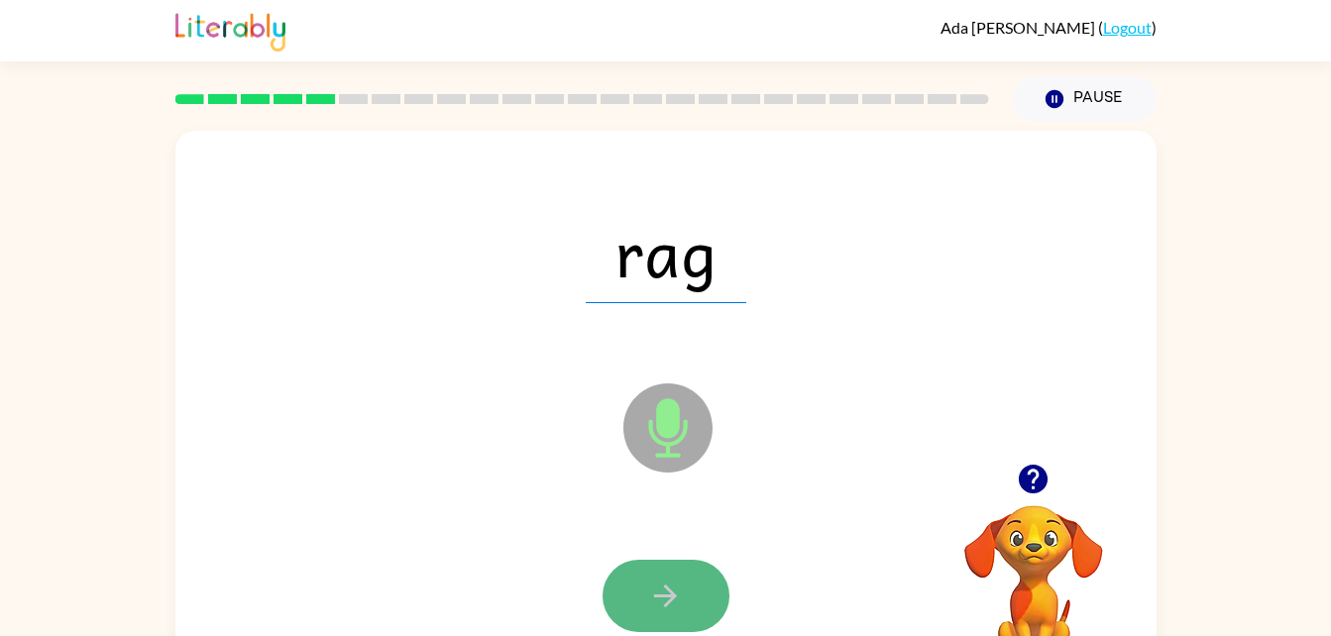
click at [646, 579] on button "button" at bounding box center [666, 596] width 127 height 72
click at [654, 629] on button "button" at bounding box center [666, 596] width 127 height 72
click at [657, 606] on icon "button" at bounding box center [665, 596] width 35 height 35
click at [642, 600] on button "button" at bounding box center [666, 596] width 127 height 72
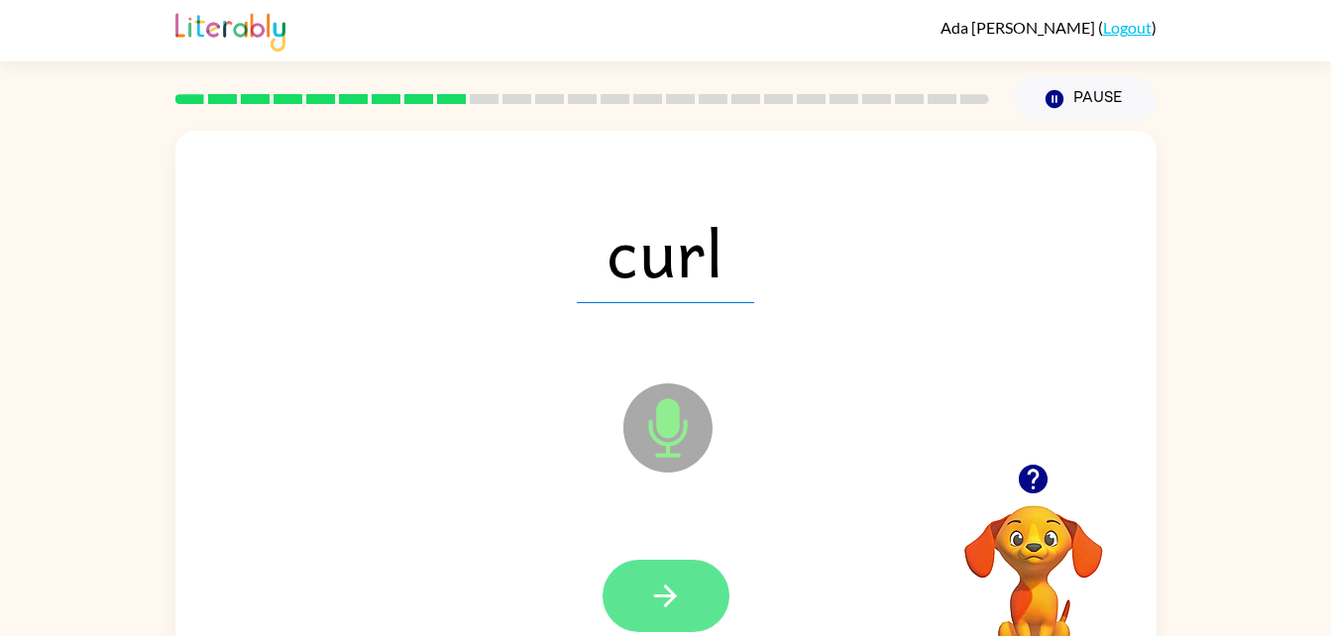
click at [656, 596] on icon "button" at bounding box center [665, 596] width 23 height 23
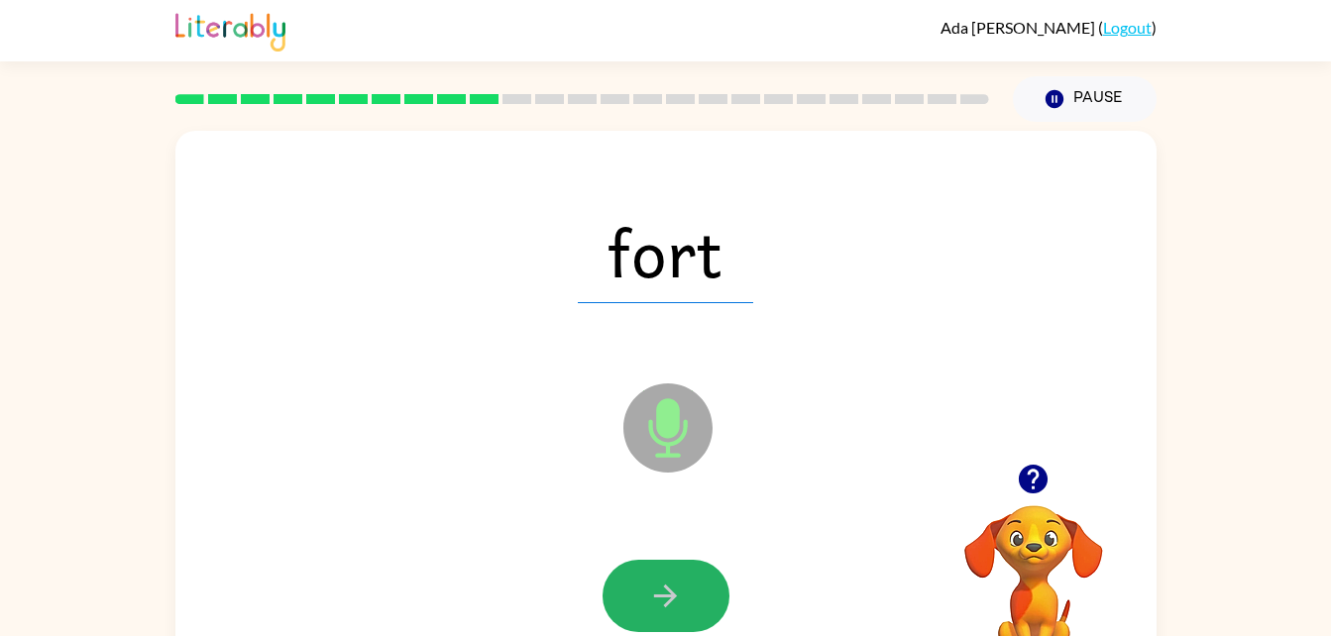
click at [646, 593] on button "button" at bounding box center [666, 596] width 127 height 72
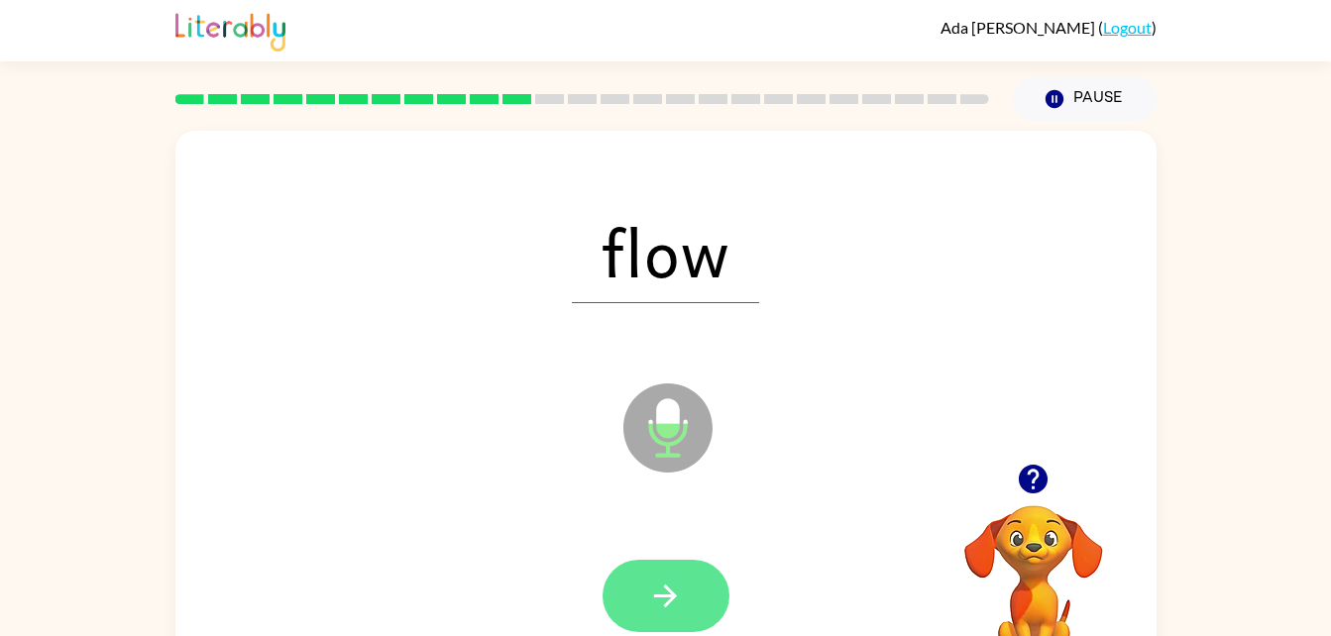
click at [684, 574] on button "button" at bounding box center [666, 596] width 127 height 72
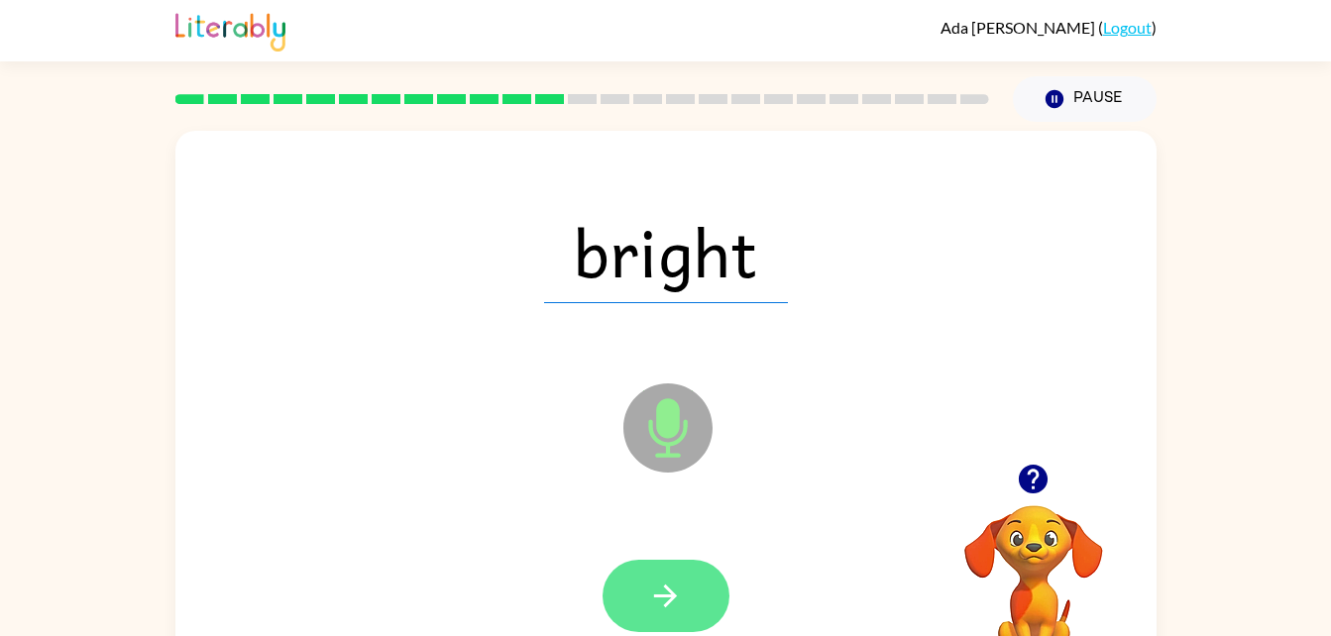
click at [642, 609] on button "button" at bounding box center [666, 596] width 127 height 72
click at [659, 597] on icon "button" at bounding box center [665, 596] width 23 height 23
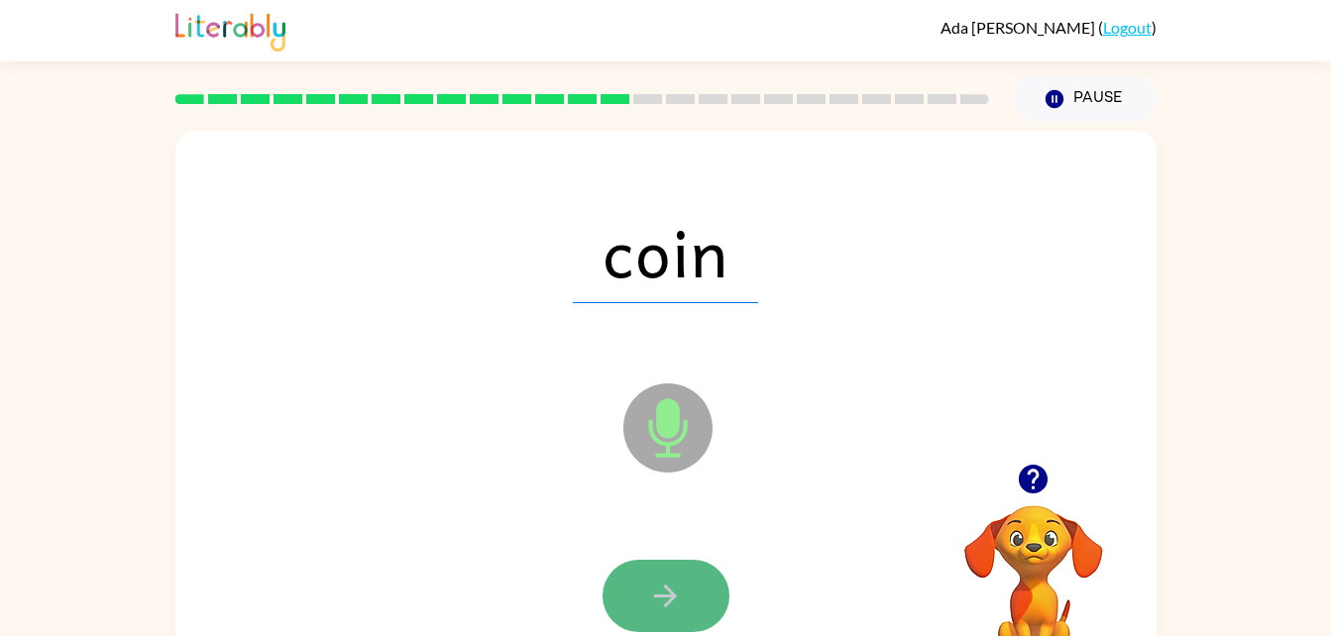
click at [643, 601] on button "button" at bounding box center [666, 596] width 127 height 72
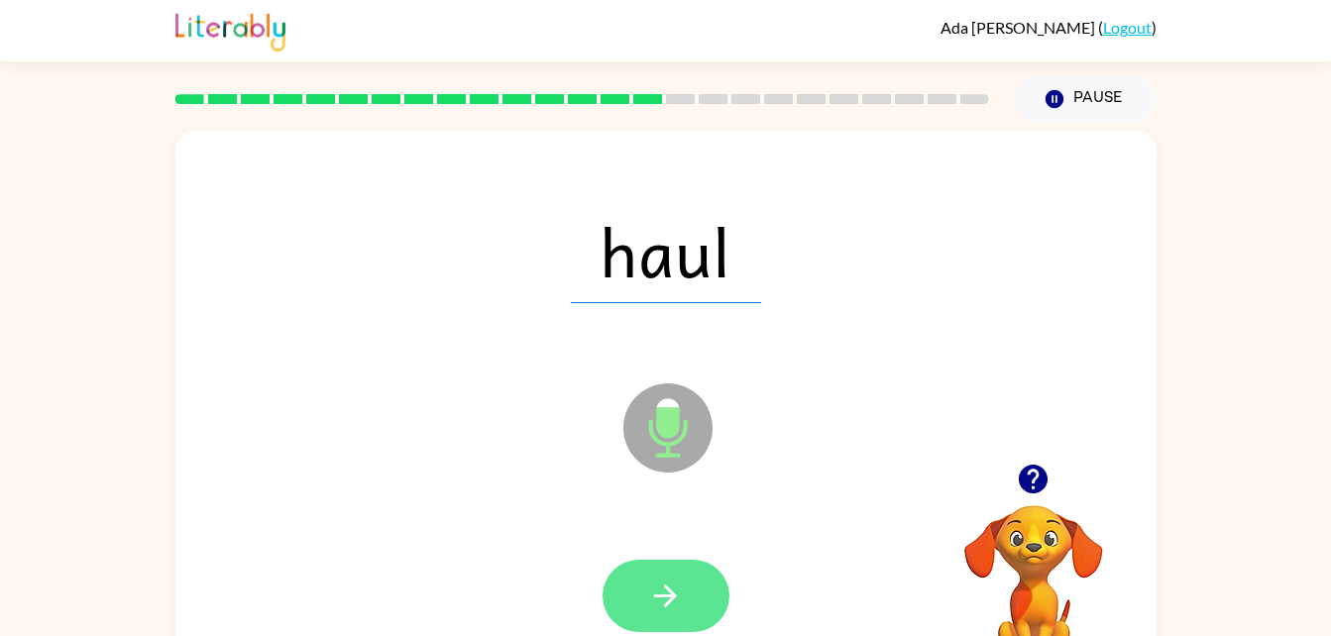
click at [668, 600] on icon "button" at bounding box center [665, 596] width 35 height 35
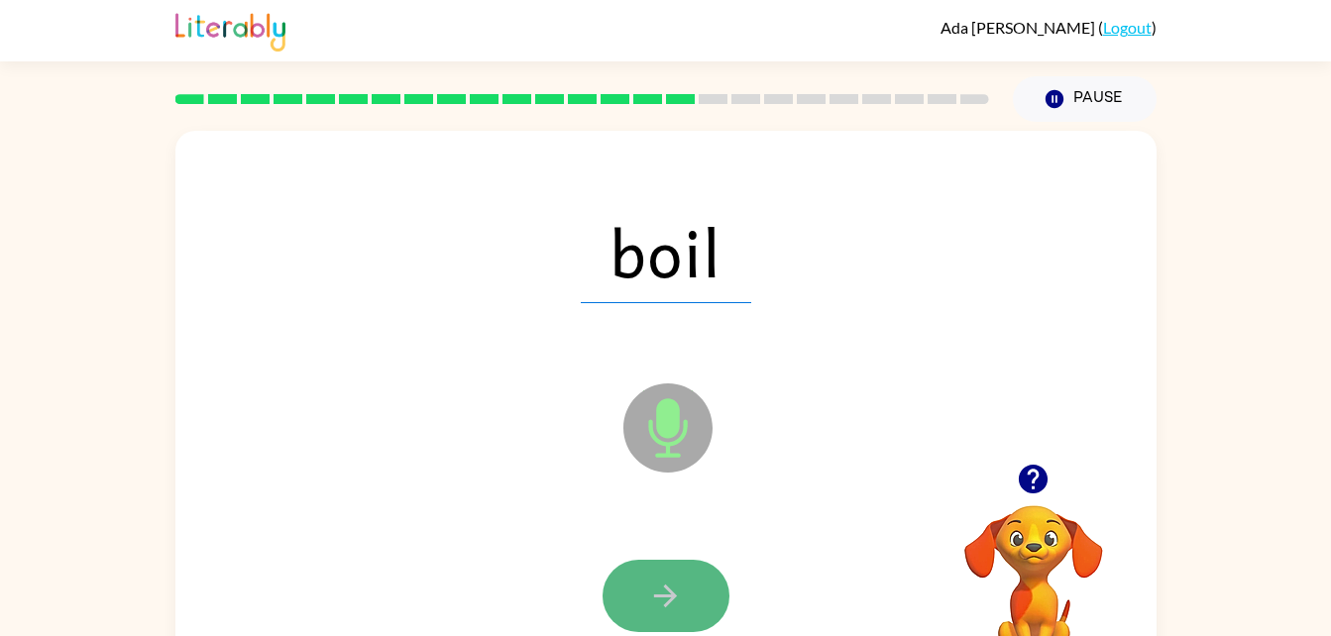
click at [639, 579] on button "button" at bounding box center [666, 596] width 127 height 72
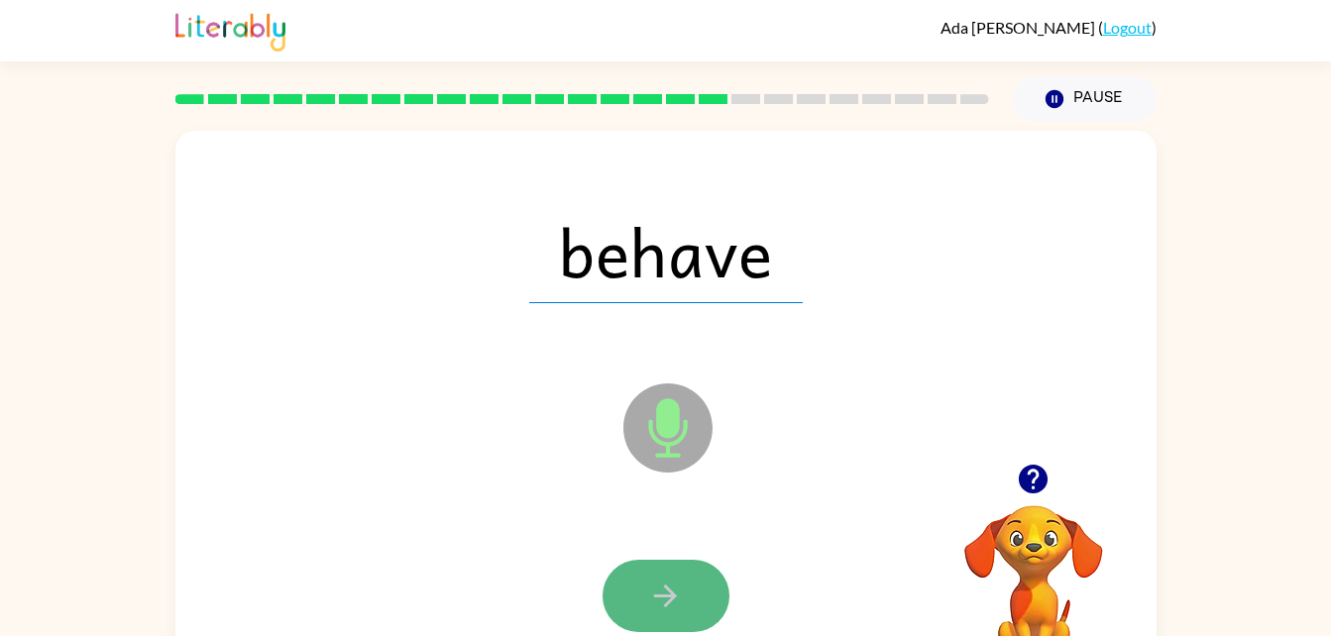
click at [658, 582] on icon "button" at bounding box center [665, 596] width 35 height 35
click at [659, 605] on icon "button" at bounding box center [665, 596] width 35 height 35
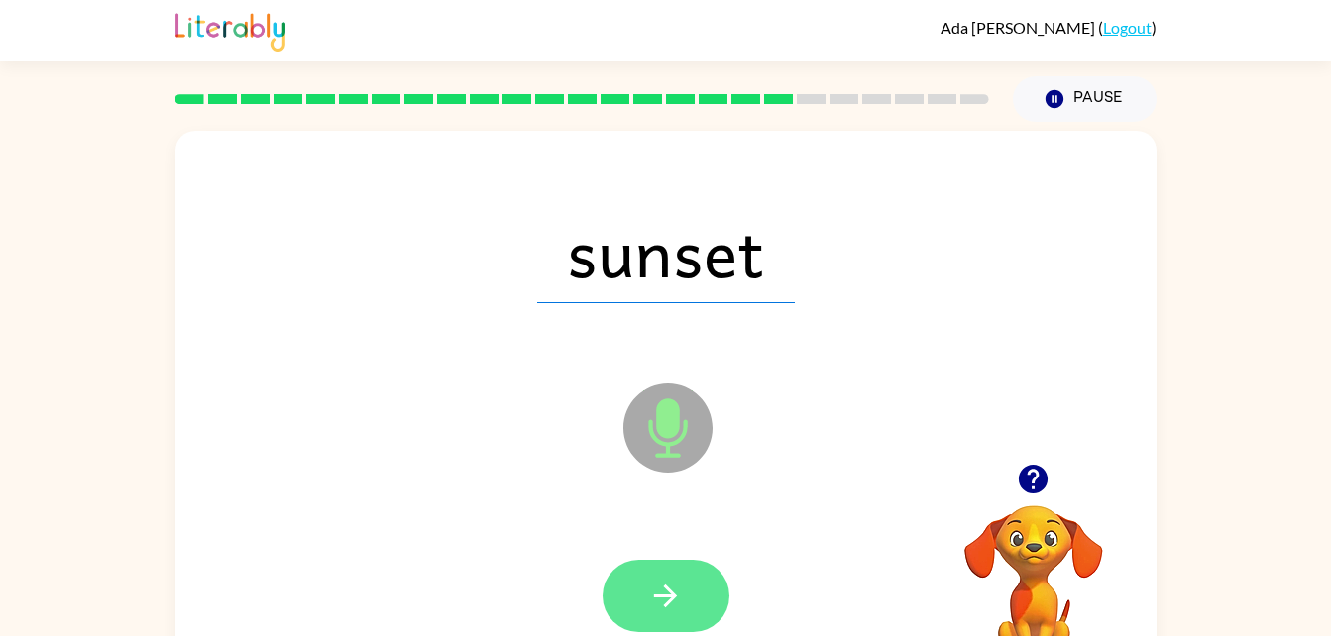
click at [642, 602] on button "button" at bounding box center [666, 596] width 127 height 72
click at [650, 602] on icon "button" at bounding box center [665, 596] width 35 height 35
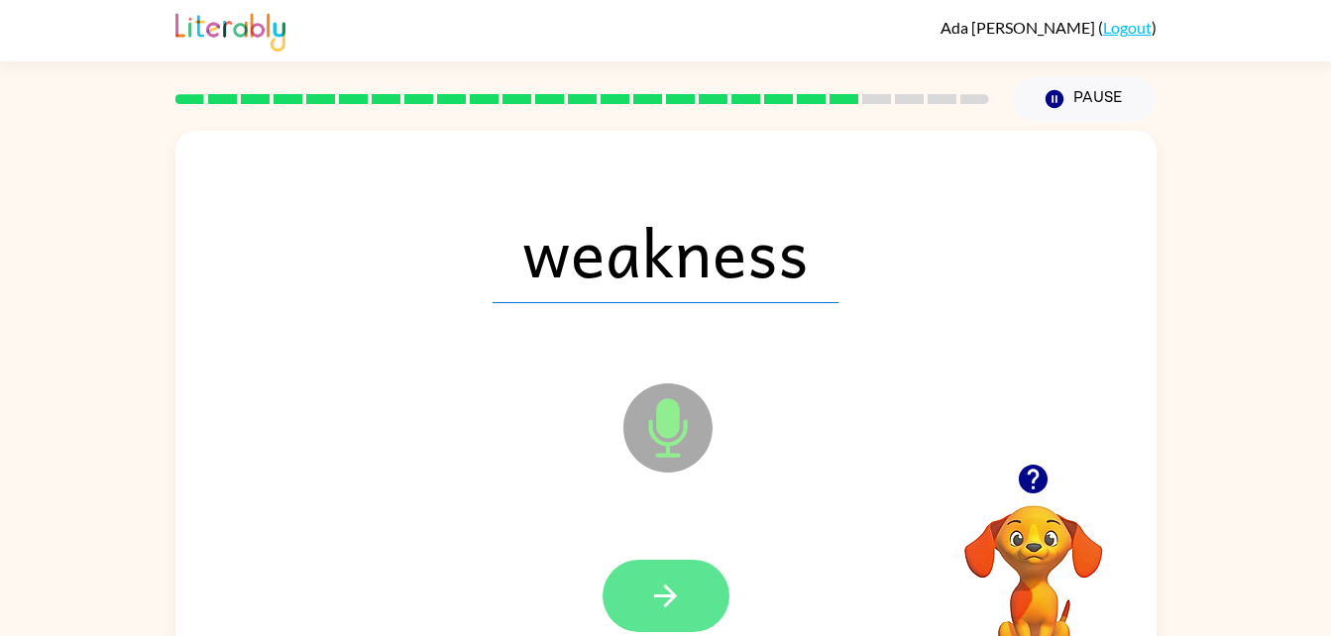
click at [685, 580] on button "button" at bounding box center [666, 596] width 127 height 72
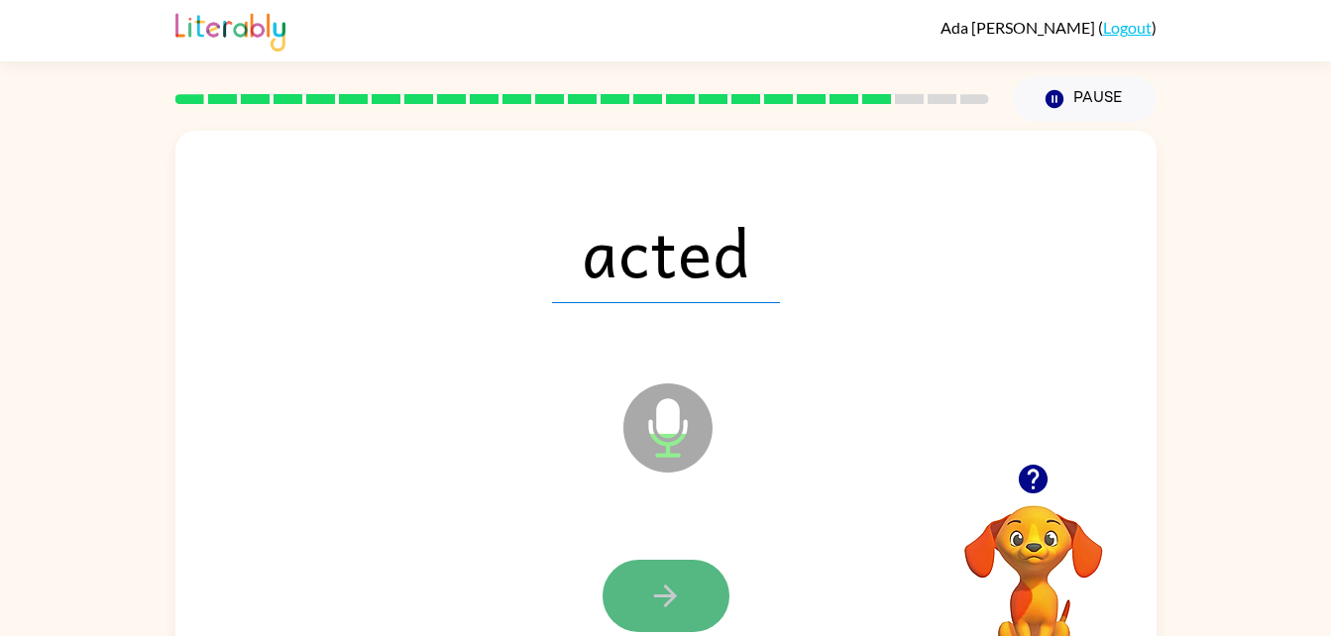
click at [654, 591] on icon "button" at bounding box center [665, 596] width 35 height 35
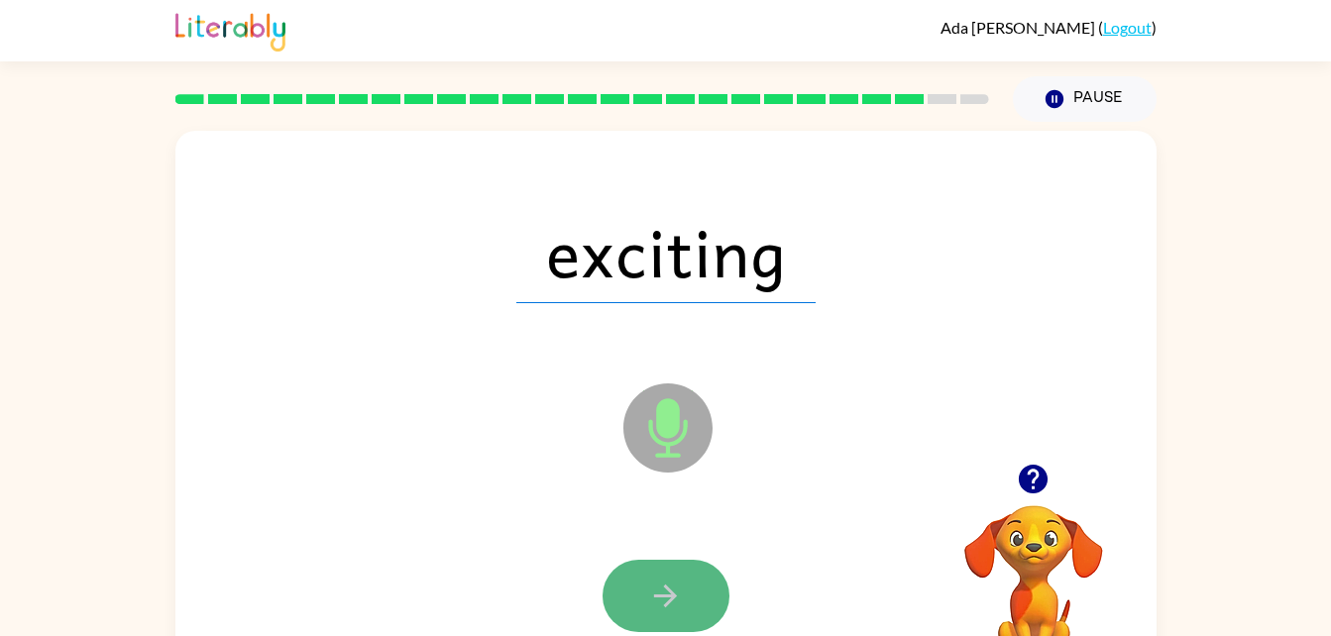
click at [680, 580] on icon "button" at bounding box center [665, 596] width 35 height 35
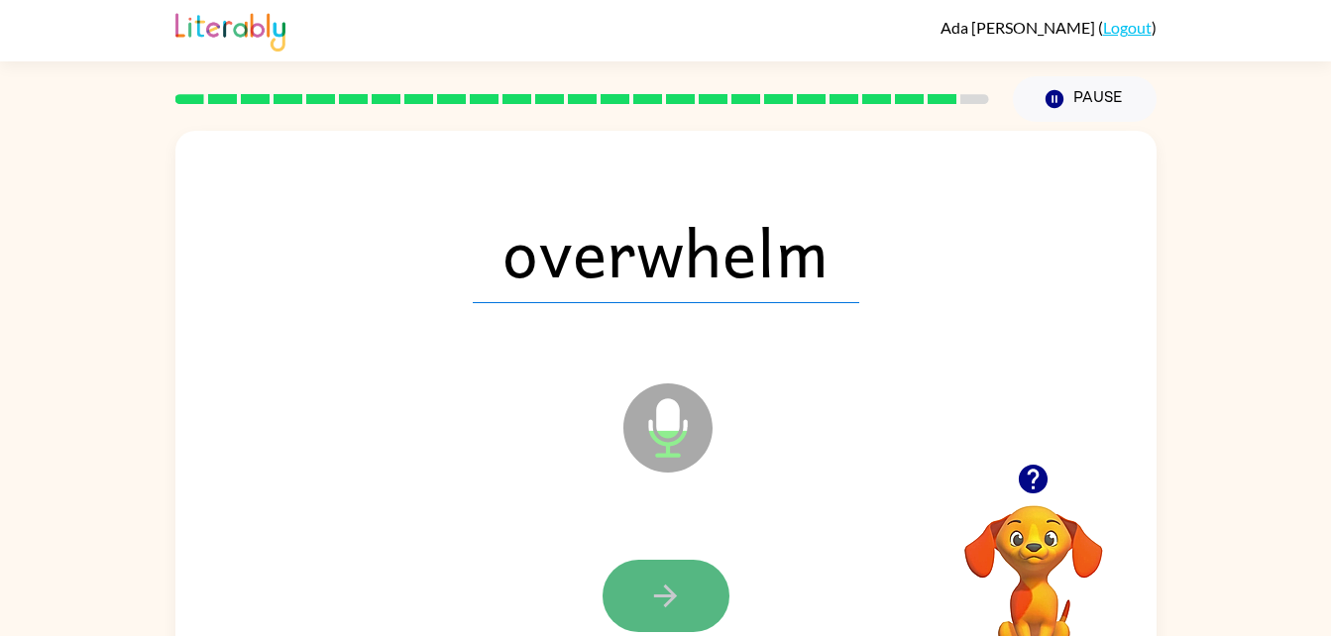
click at [676, 580] on icon "button" at bounding box center [665, 596] width 35 height 35
